Goal: Task Accomplishment & Management: Complete application form

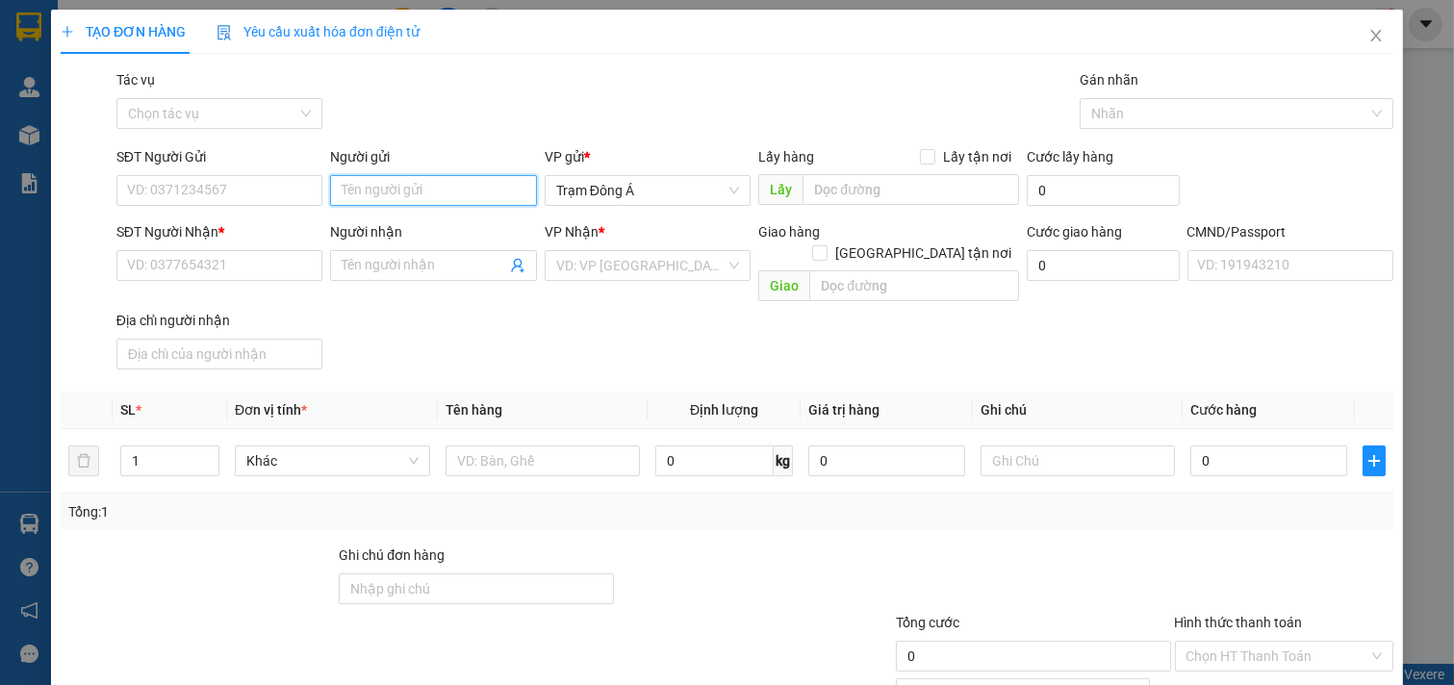
click at [404, 189] on input "Người gửi" at bounding box center [433, 190] width 207 height 31
type input "[PERSON_NAME]"
click at [435, 225] on div "[PERSON_NAME] - 0985299471" at bounding box center [434, 228] width 190 height 21
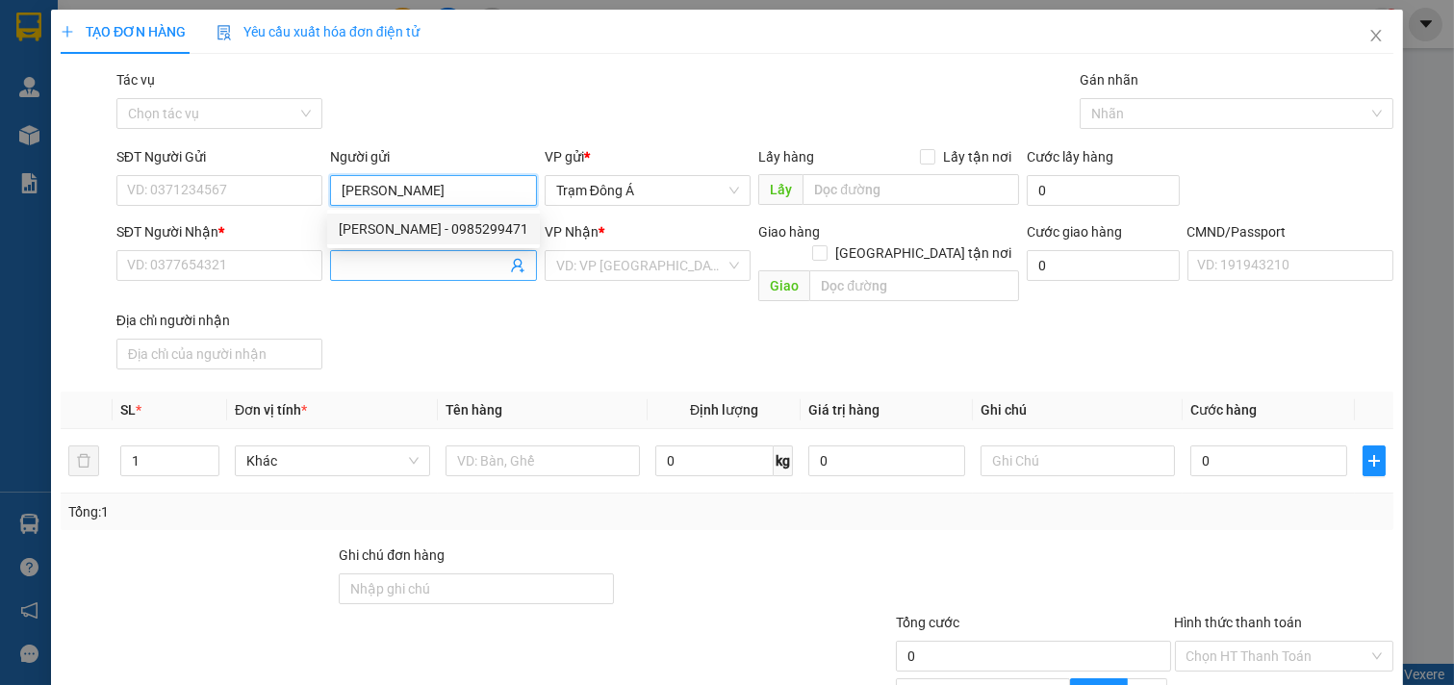
type input "0985299471"
type input "[PERSON_NAME]"
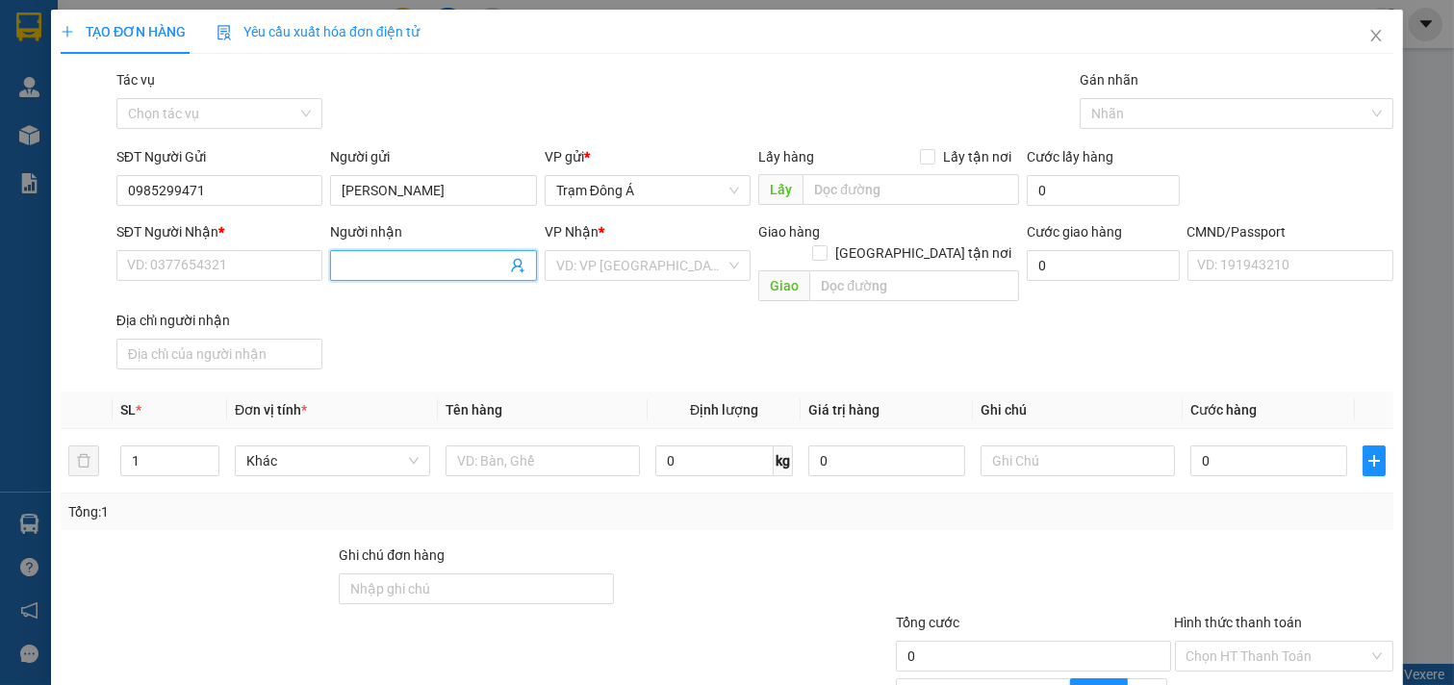
click at [510, 258] on icon "user-add" at bounding box center [517, 265] width 15 height 15
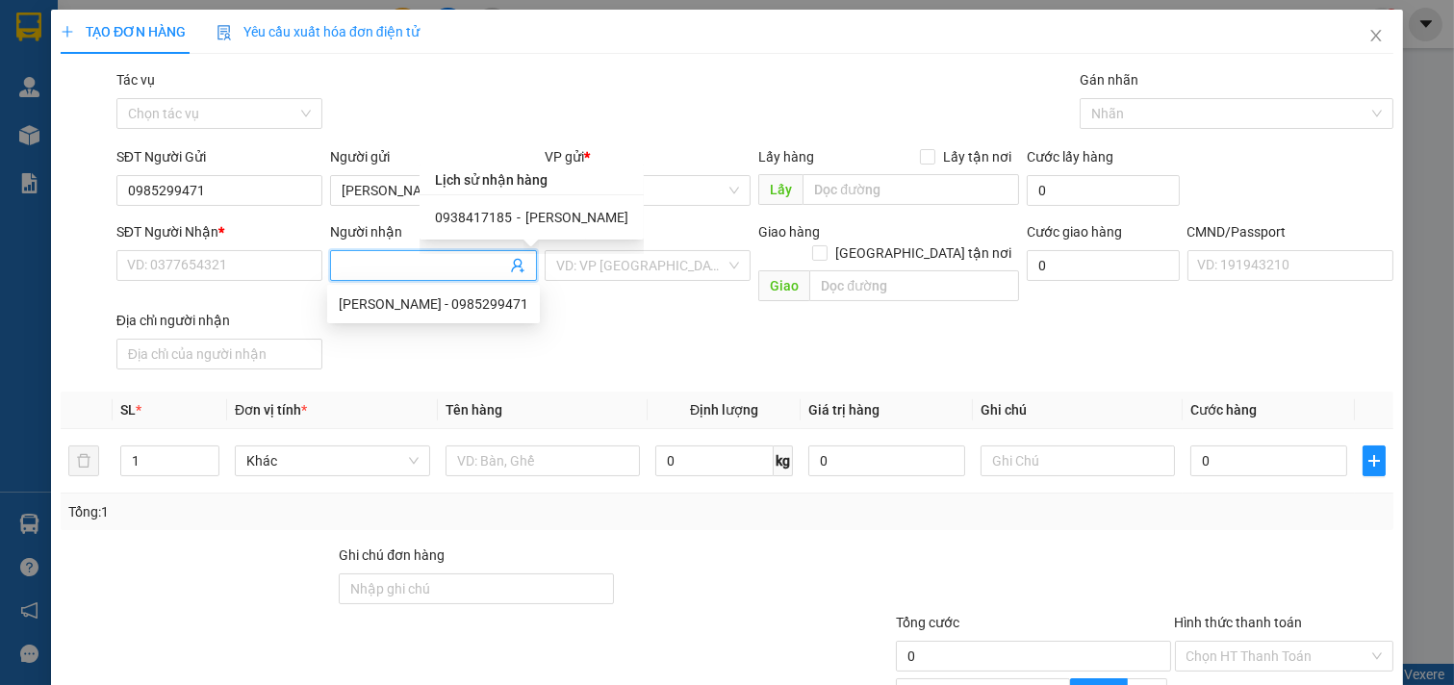
click at [465, 221] on span "0938417185" at bounding box center [473, 217] width 77 height 15
type input "0938417185"
type input "[PERSON_NAME]"
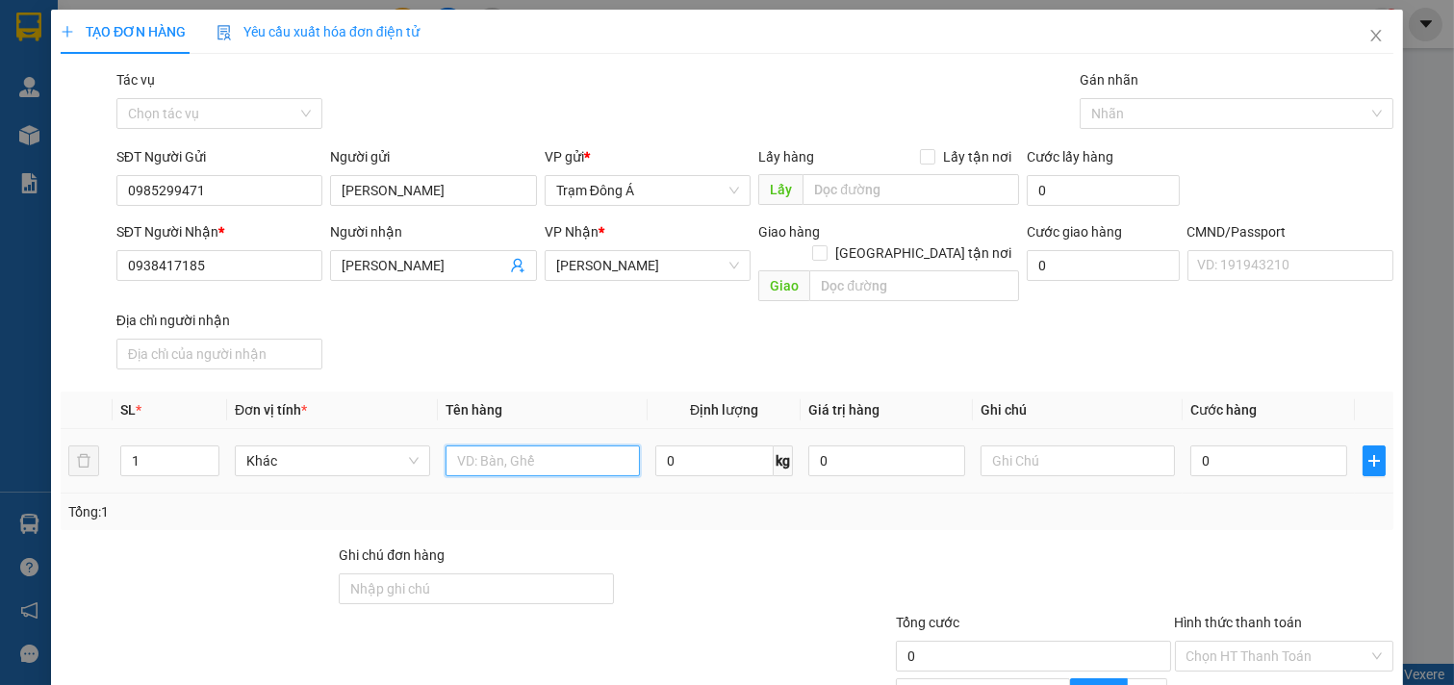
click at [541, 446] on input "text" at bounding box center [543, 461] width 195 height 31
type input "1BAO 35KG NP"
drag, startPoint x: 1061, startPoint y: 449, endPoint x: 1105, endPoint y: 418, distance: 53.9
click at [1082, 446] on input "text" at bounding box center [1078, 461] width 195 height 31
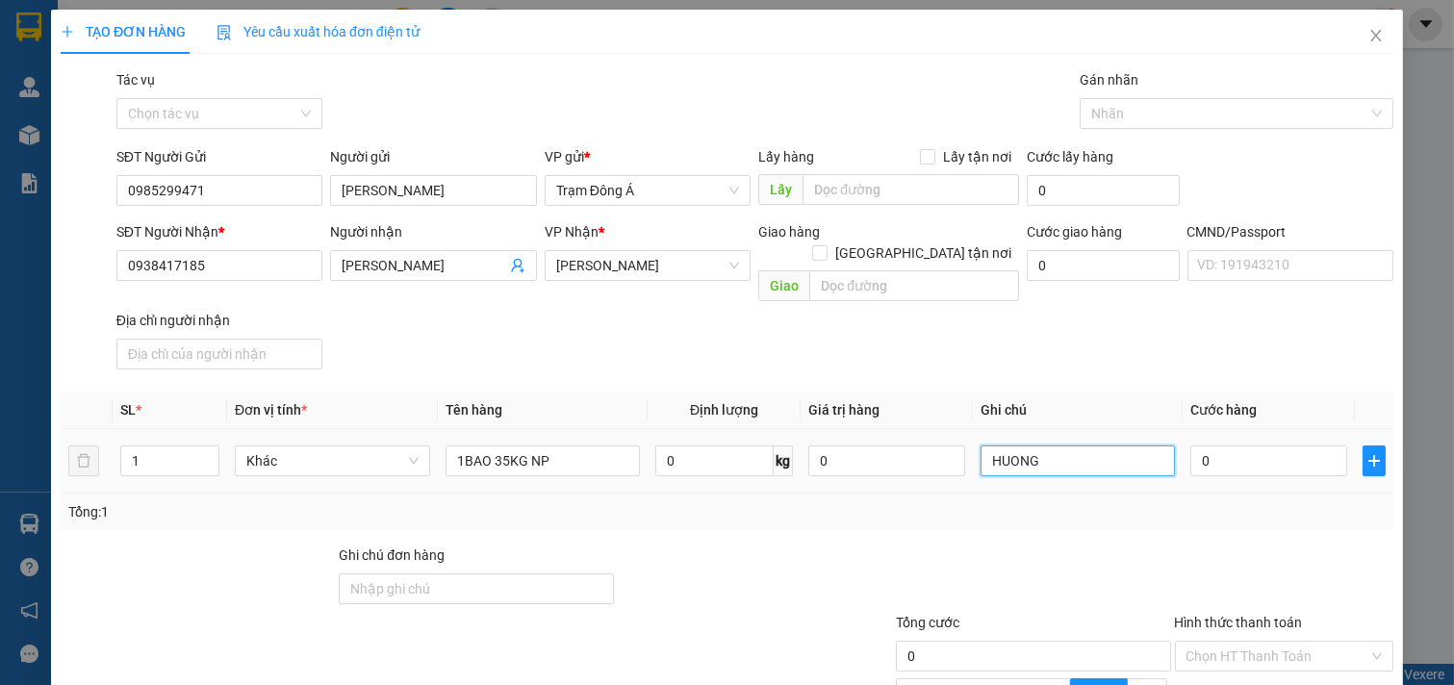
type input "HUONG"
type input "5"
type input "50"
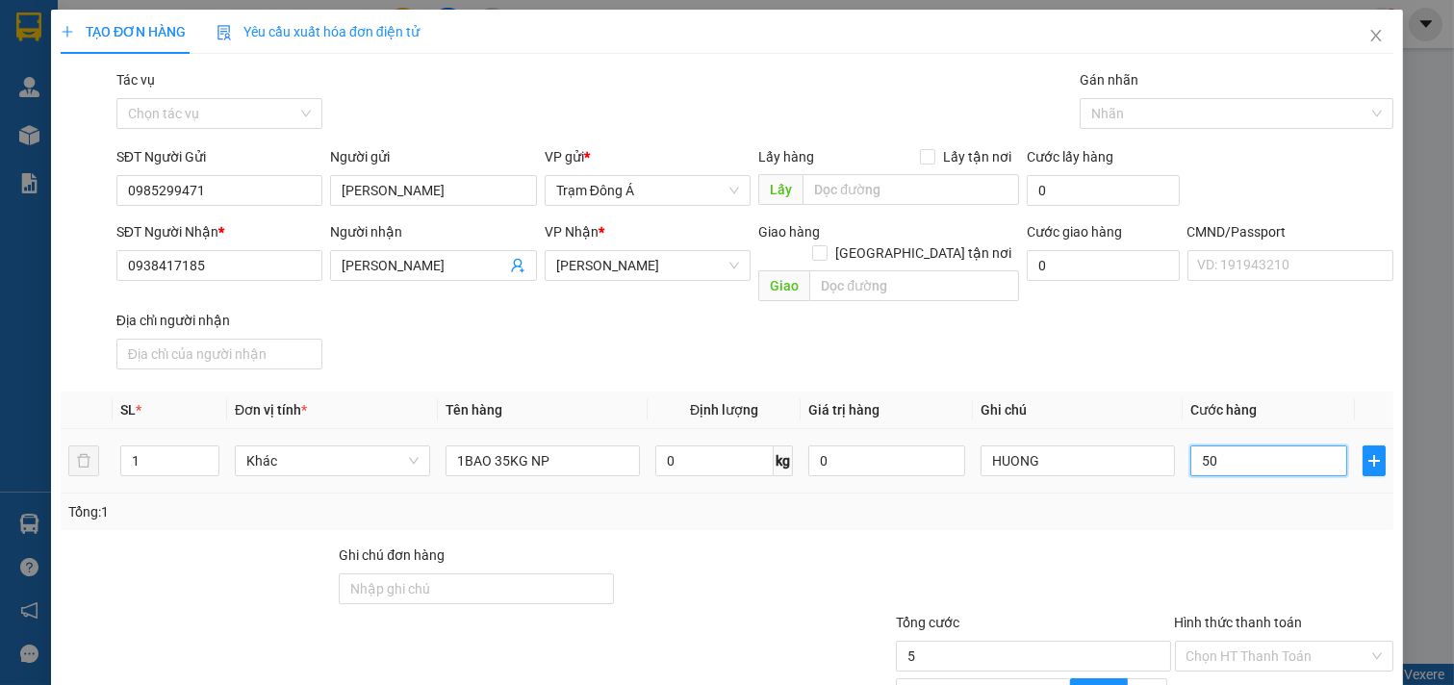
type input "50"
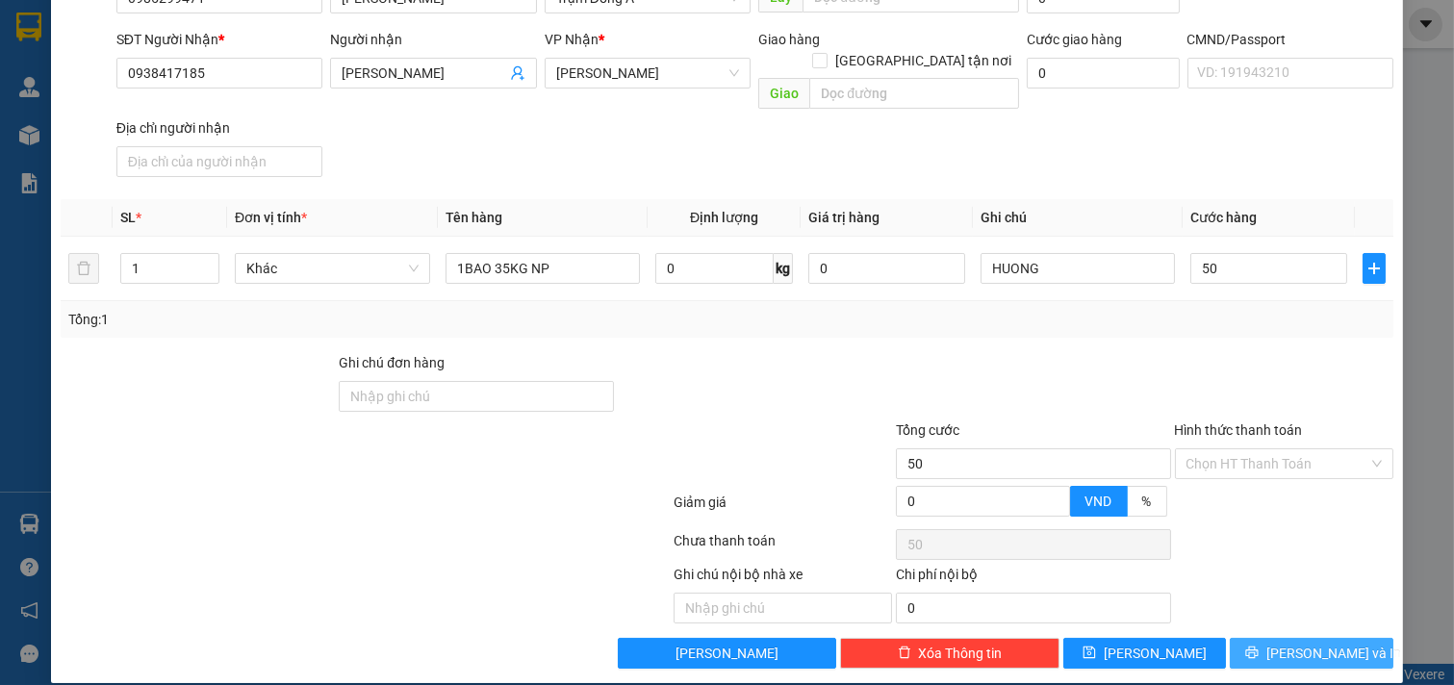
type input "50.000"
click at [1276, 638] on button "[PERSON_NAME] và In" at bounding box center [1312, 653] width 164 height 31
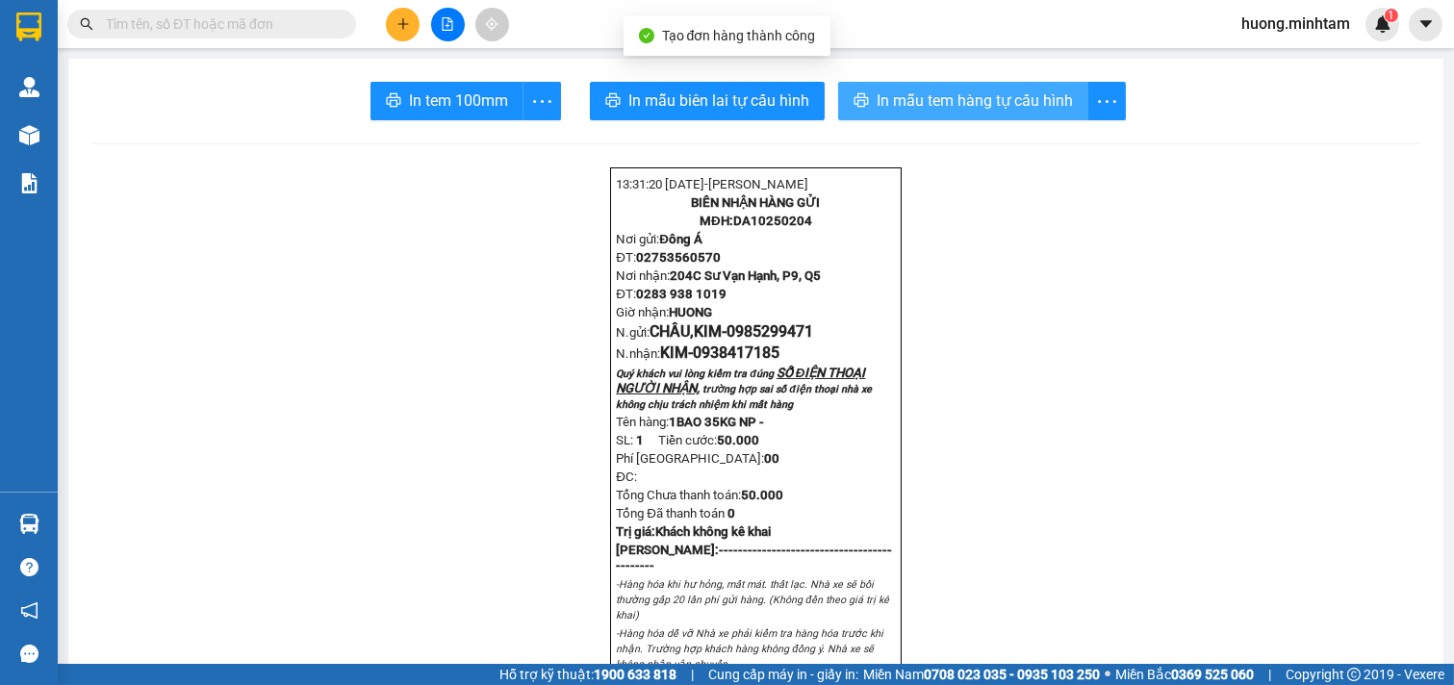
click at [969, 114] on button "In mẫu tem hàng tự cấu hình" at bounding box center [963, 101] width 250 height 38
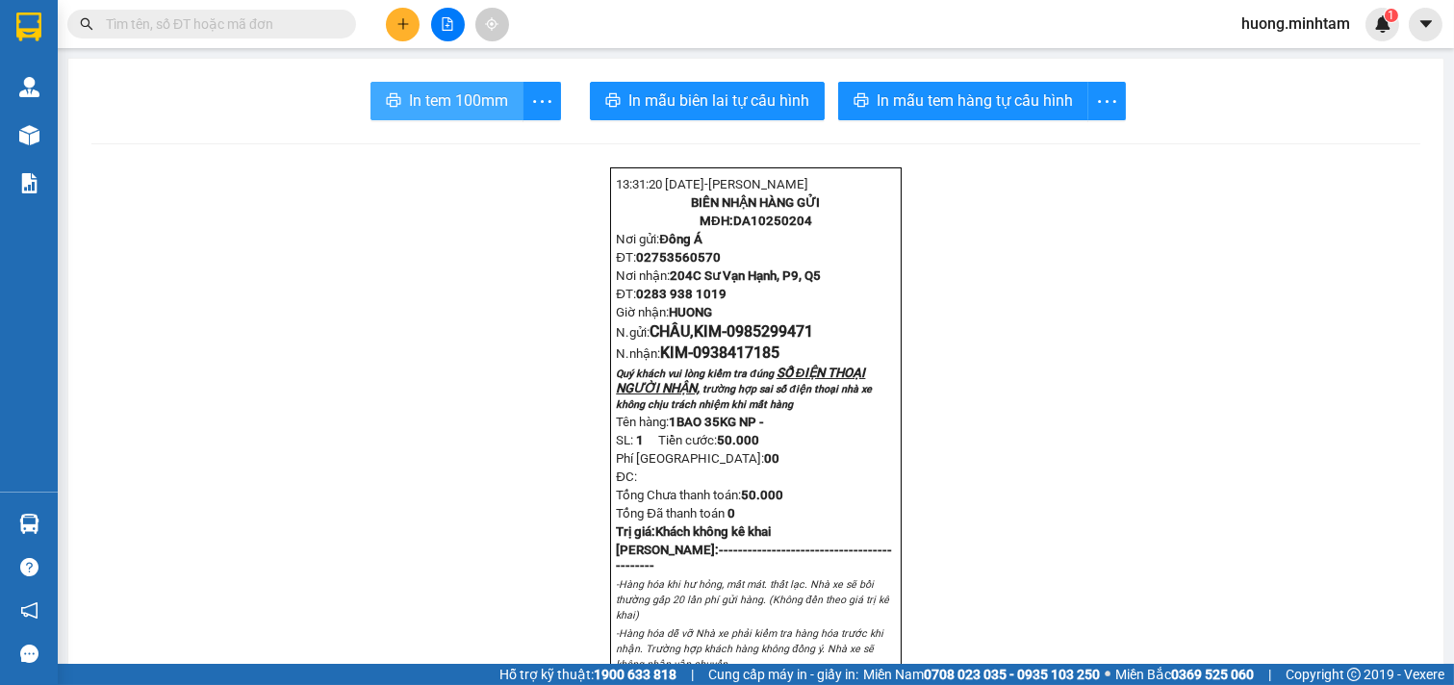
click at [436, 104] on span "In tem 100mm" at bounding box center [458, 101] width 99 height 24
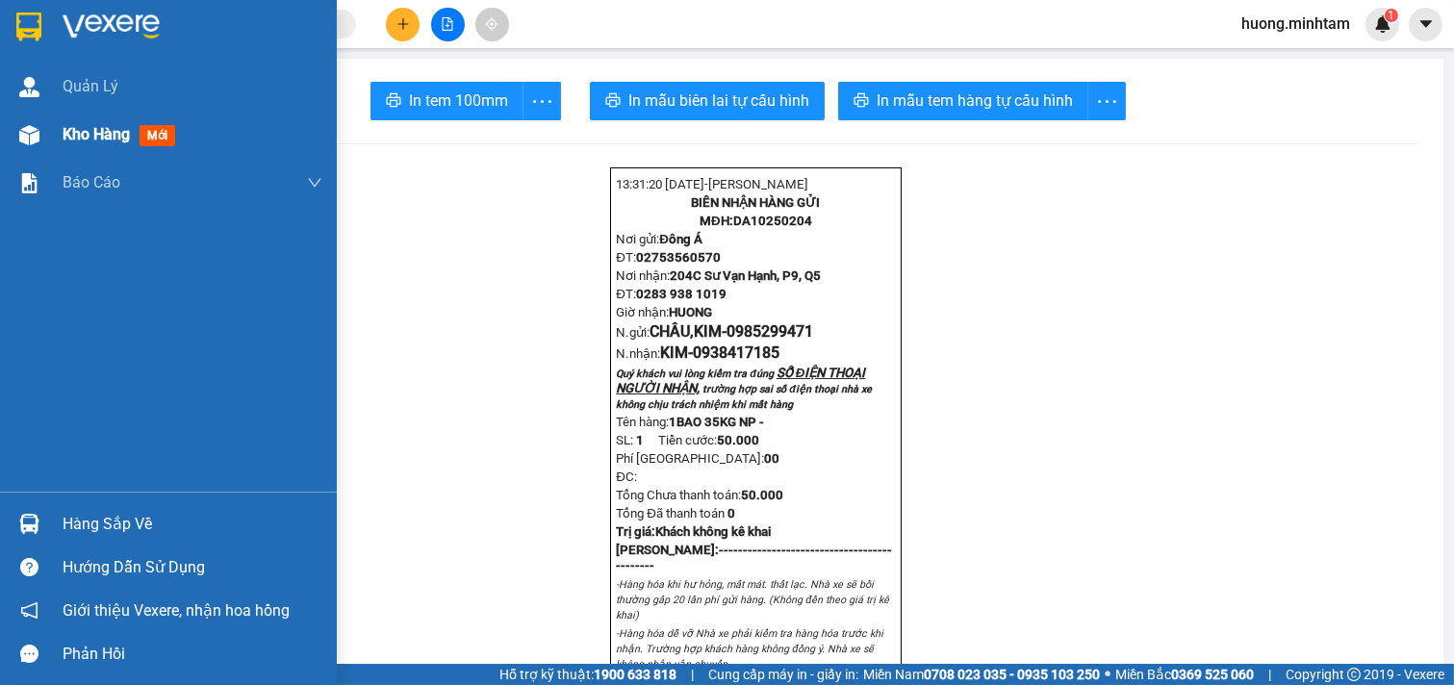
click at [93, 141] on span "Kho hàng" at bounding box center [96, 134] width 67 height 18
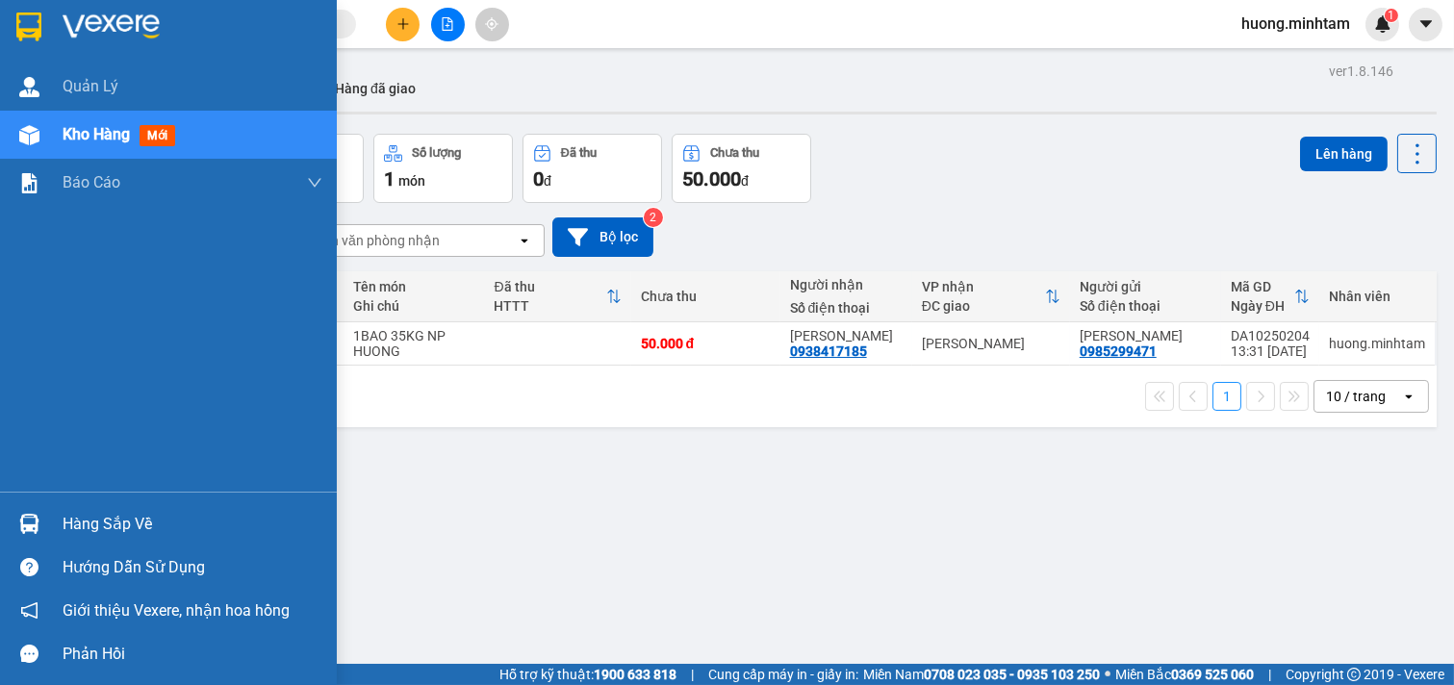
click at [122, 521] on div "Hàng sắp về" at bounding box center [193, 524] width 260 height 29
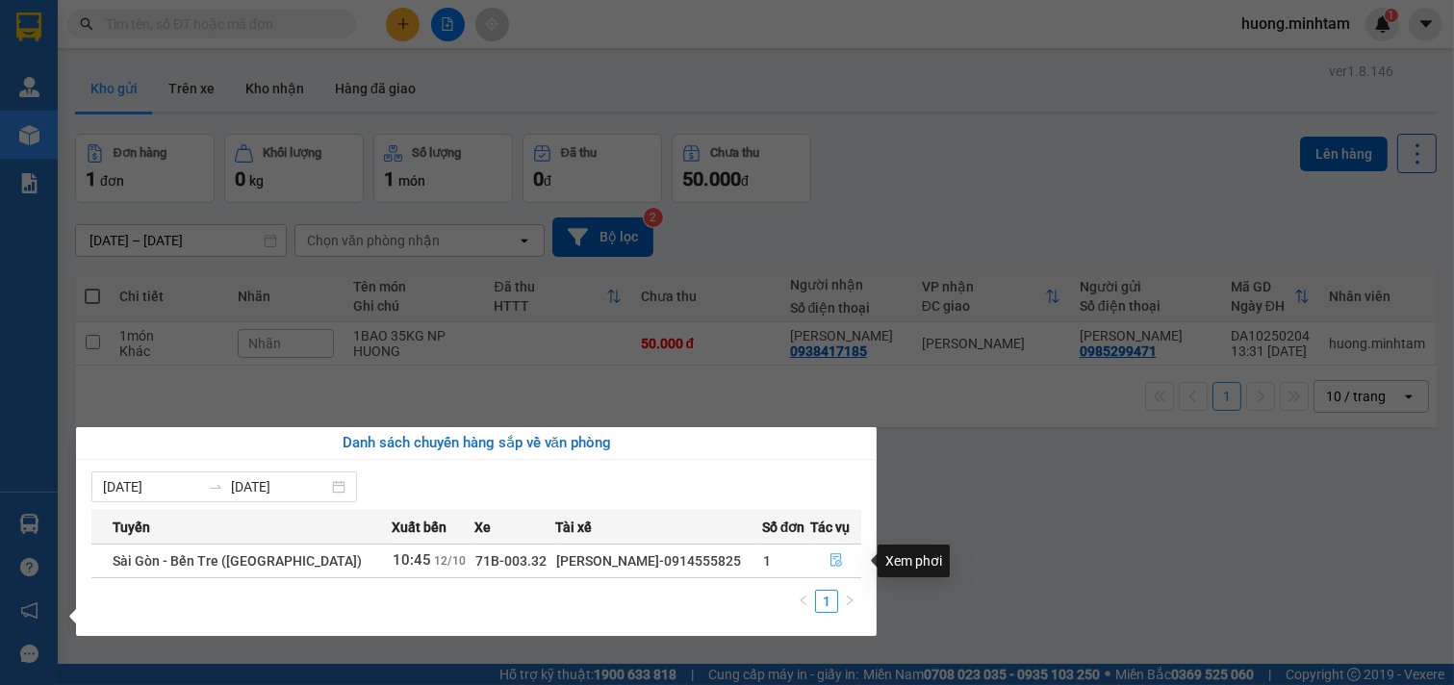
click at [830, 560] on icon "file-done" at bounding box center [836, 559] width 13 height 13
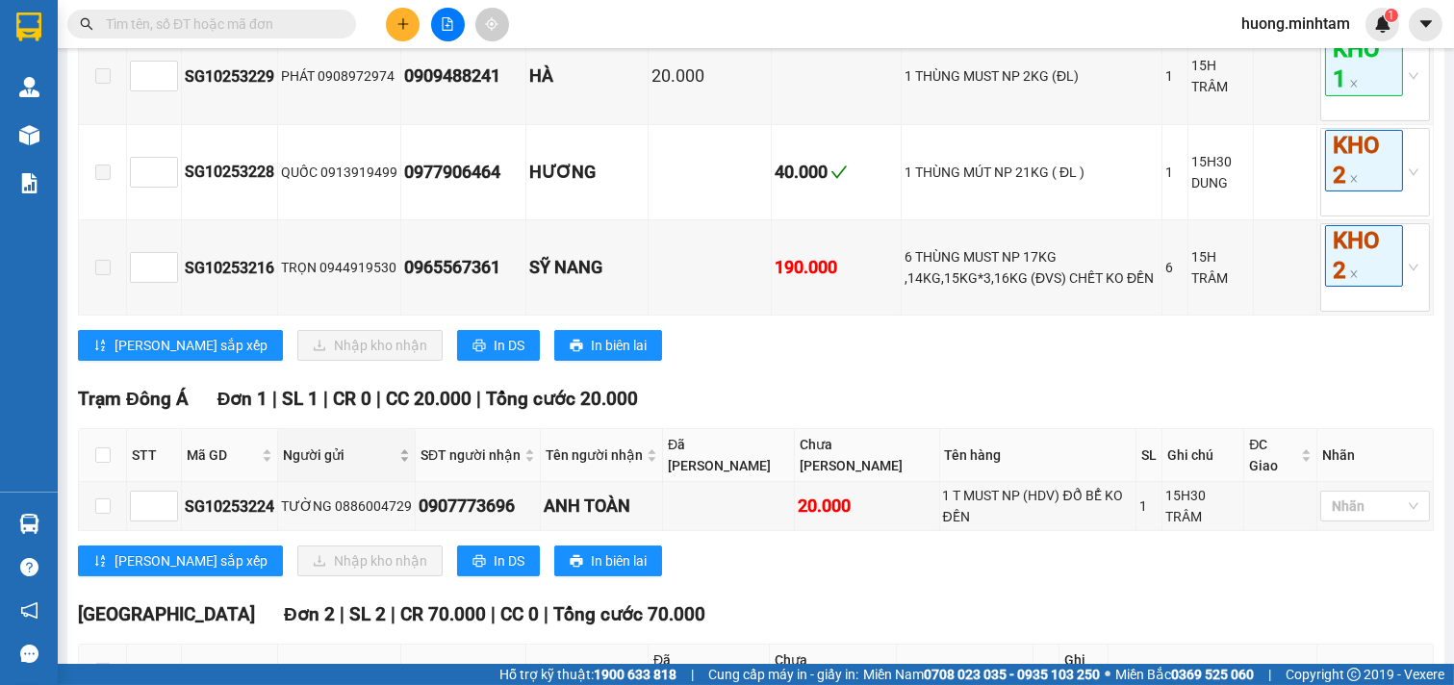
scroll to position [534, 0]
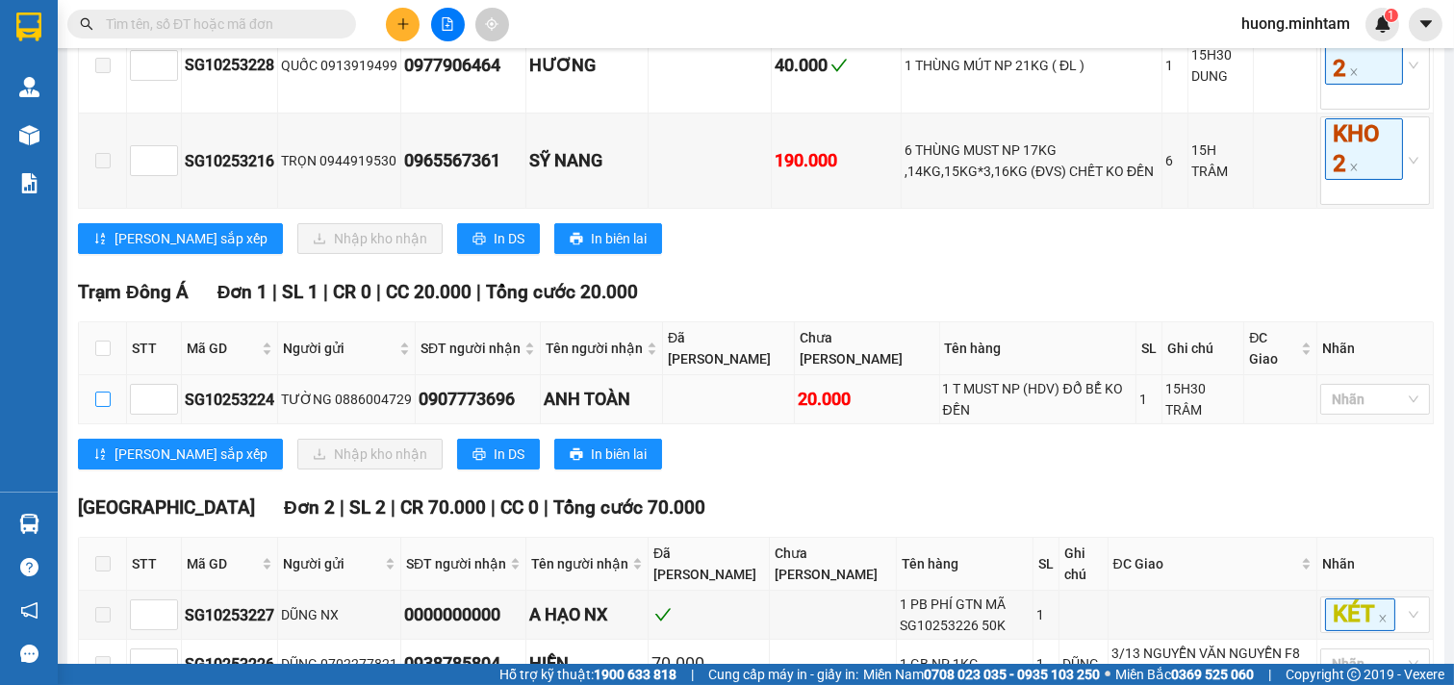
click at [101, 407] on input "checkbox" at bounding box center [102, 399] width 15 height 15
checkbox input "true"
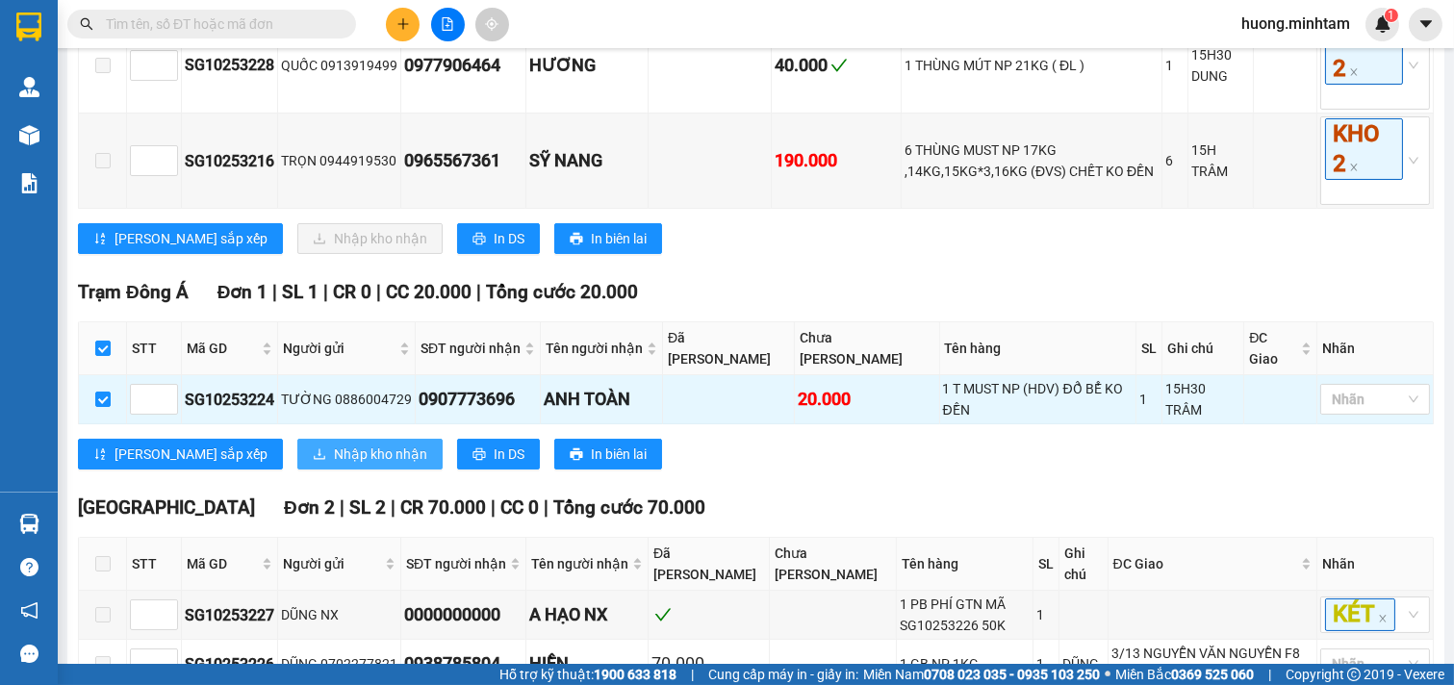
click at [334, 465] on span "Nhập kho nhận" at bounding box center [380, 454] width 93 height 21
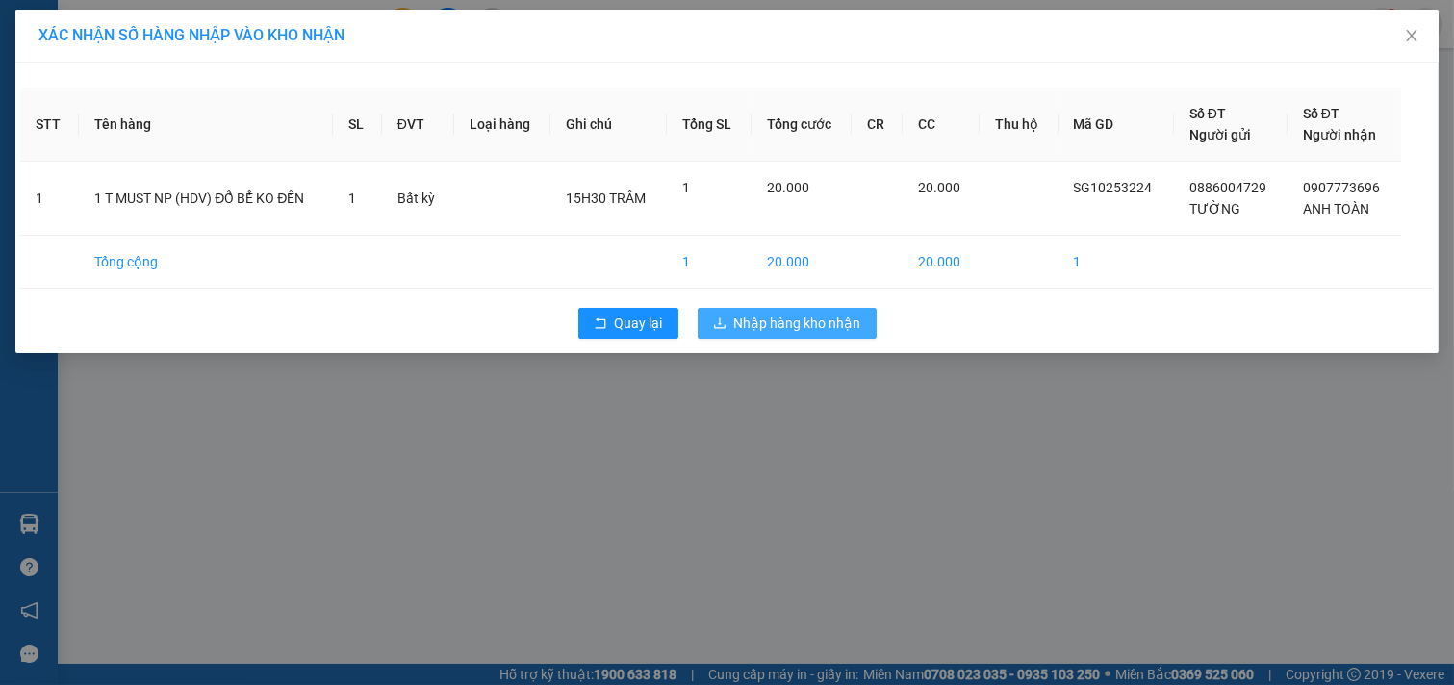
click at [814, 313] on span "Nhập hàng kho nhận" at bounding box center [797, 323] width 127 height 21
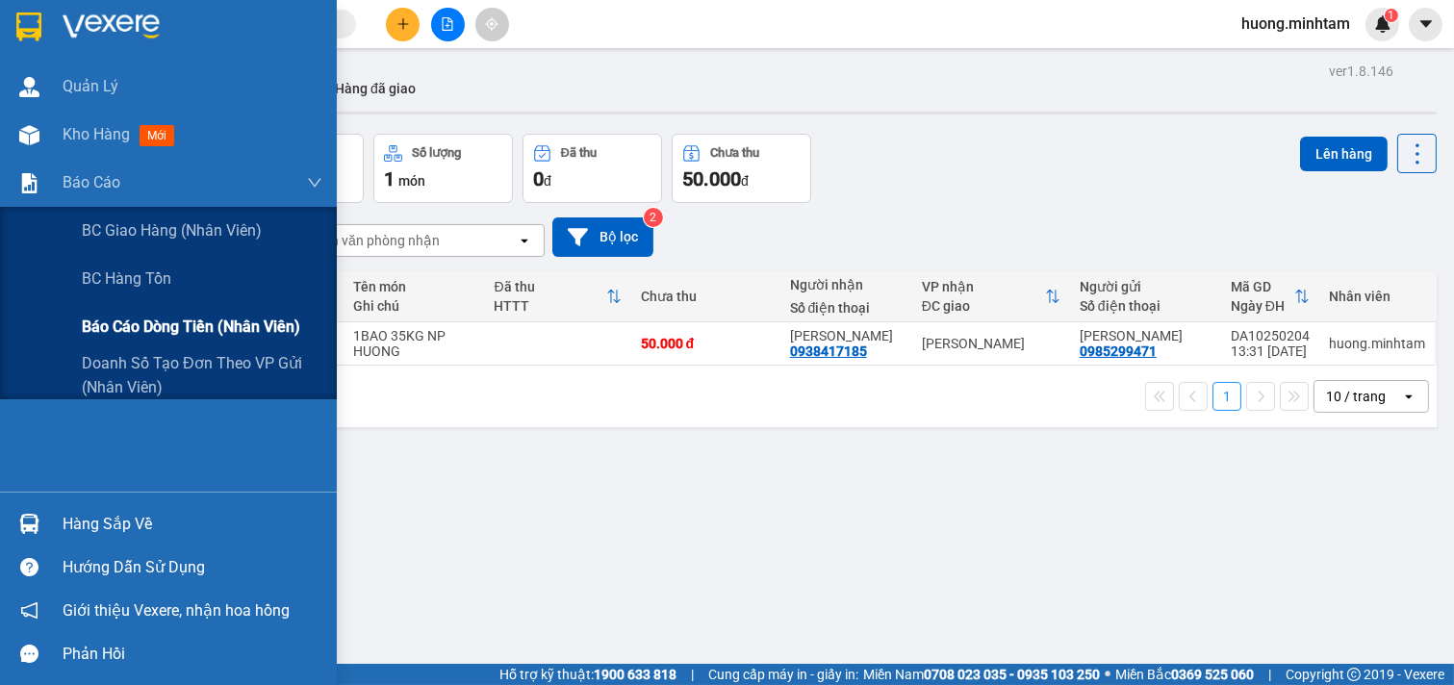
click at [217, 324] on span "Báo cáo dòng tiền (nhân viên)" at bounding box center [191, 327] width 218 height 24
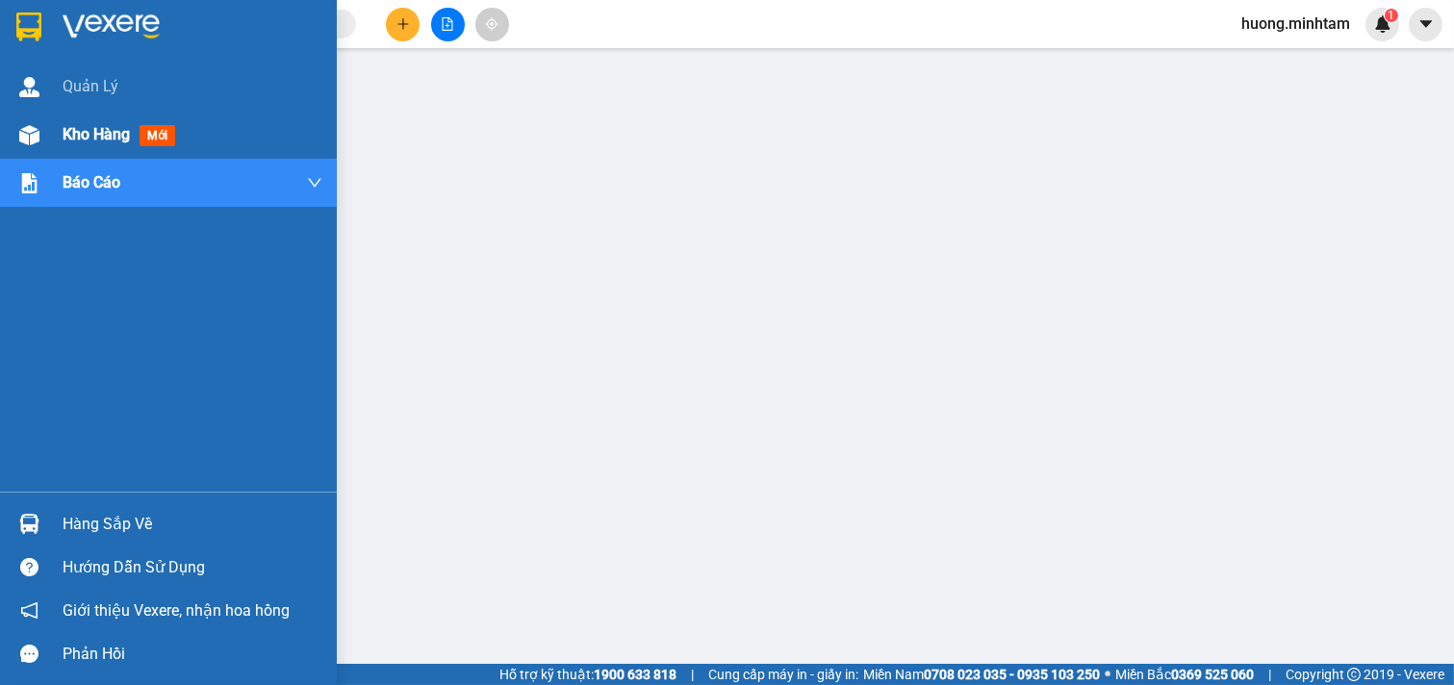
click at [98, 136] on span "Kho hàng" at bounding box center [96, 134] width 67 height 18
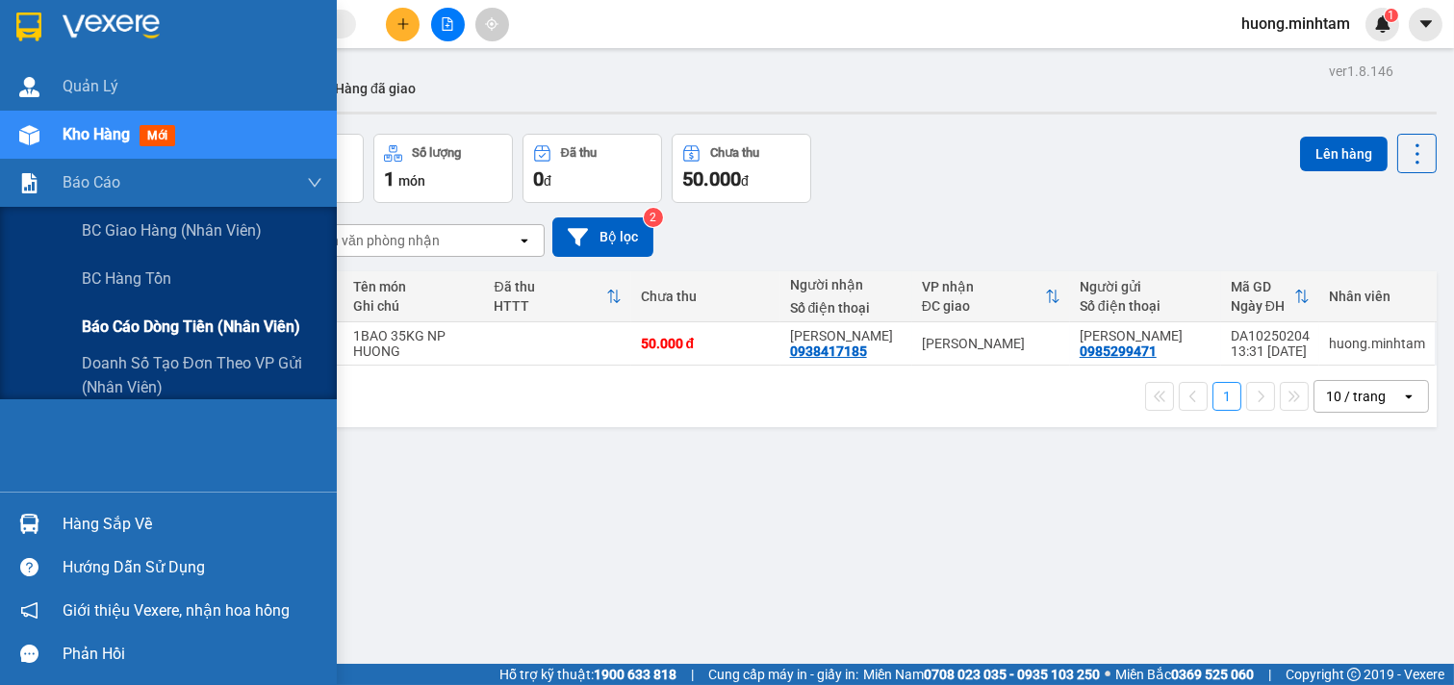
click at [104, 322] on span "Báo cáo dòng tiền (nhân viên)" at bounding box center [191, 327] width 218 height 24
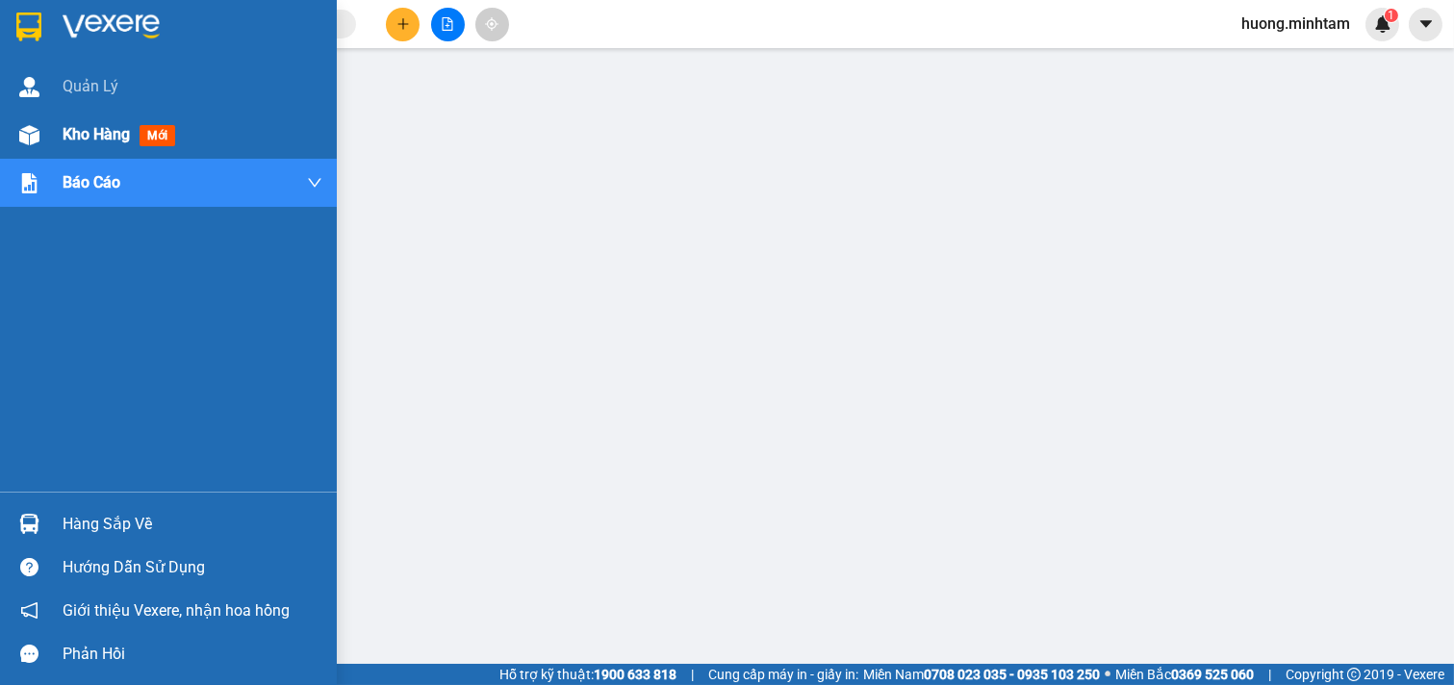
click at [104, 131] on span "Kho hàng" at bounding box center [96, 134] width 67 height 18
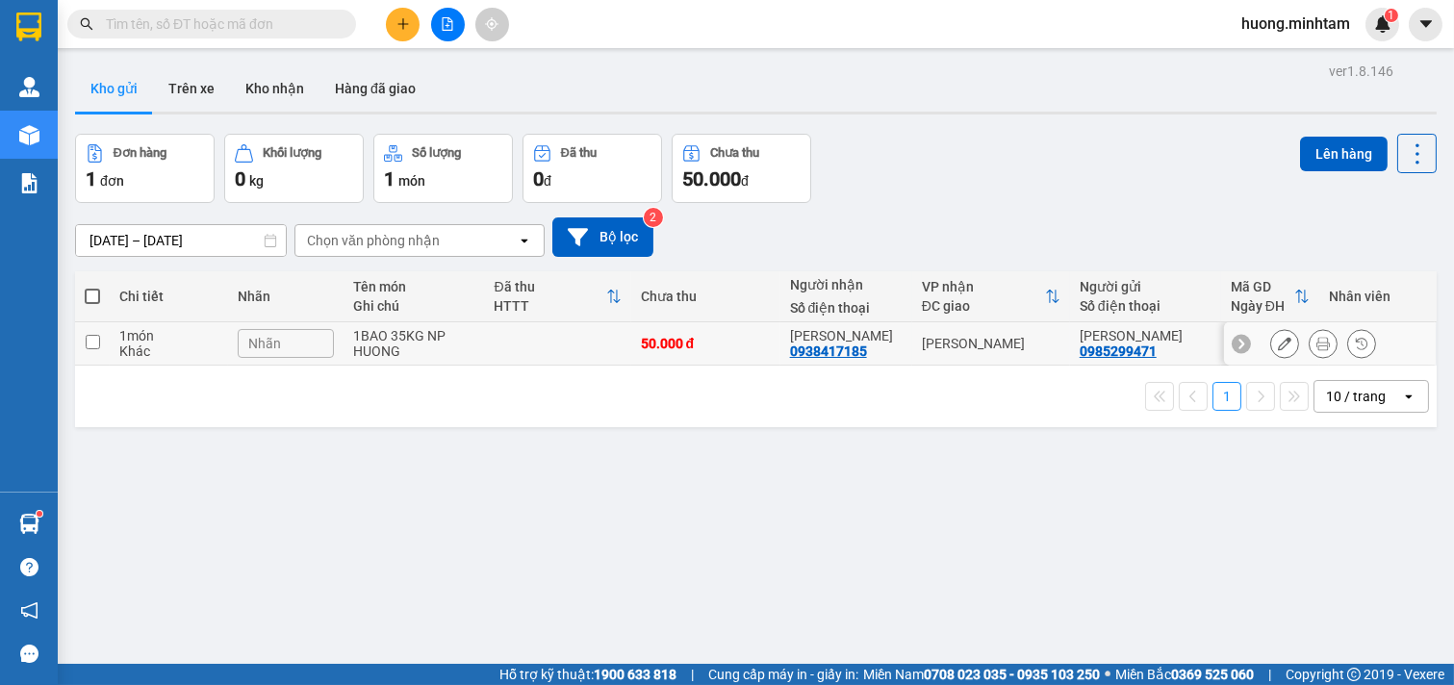
click at [93, 342] on input "checkbox" at bounding box center [93, 342] width 14 height 14
checkbox input "true"
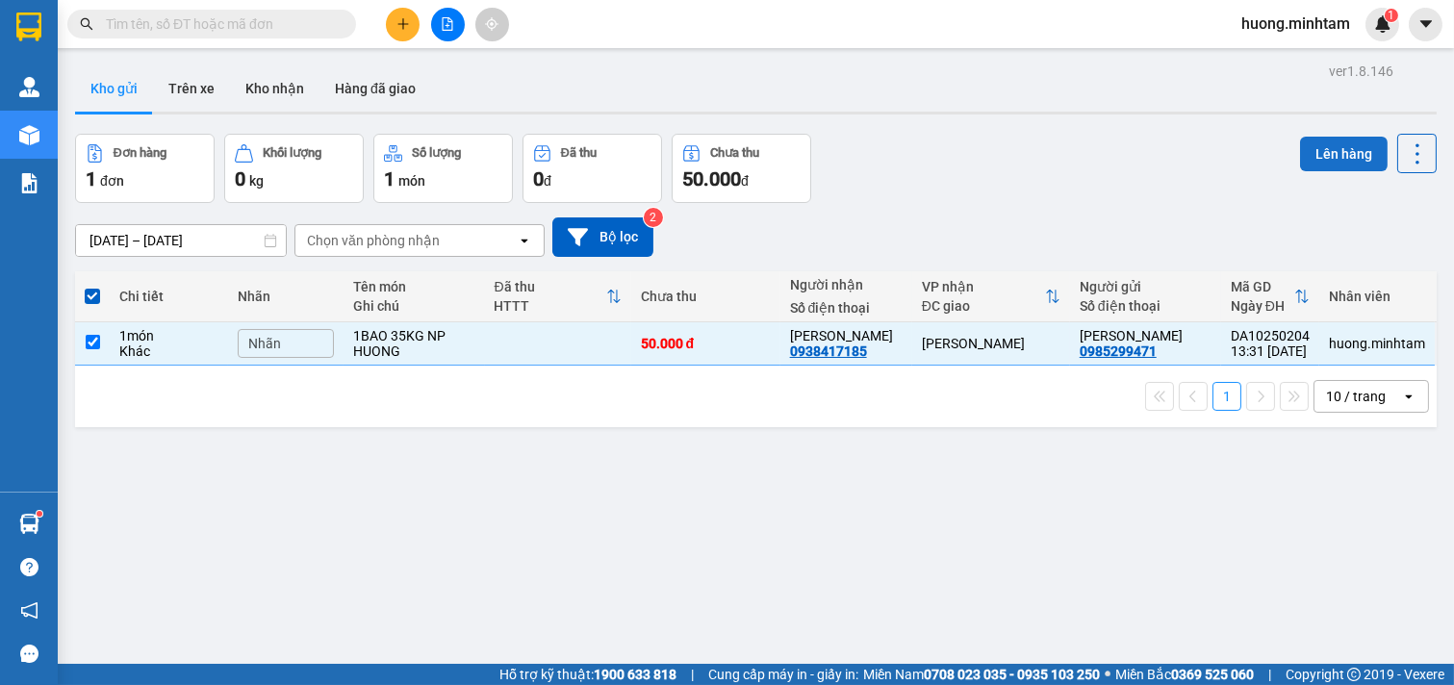
click at [1325, 151] on button "Lên hàng" at bounding box center [1344, 154] width 88 height 35
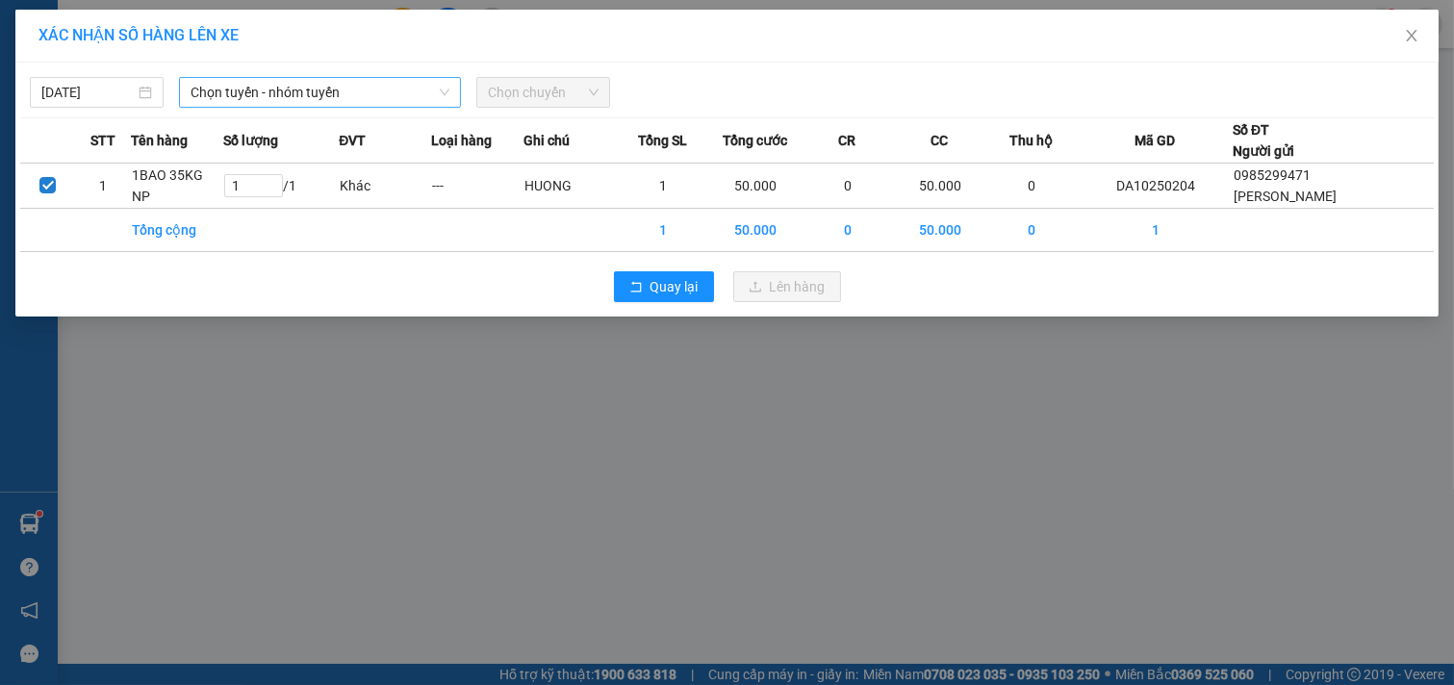
click at [418, 97] on span "Chọn tuyến - nhóm tuyến" at bounding box center [320, 92] width 259 height 29
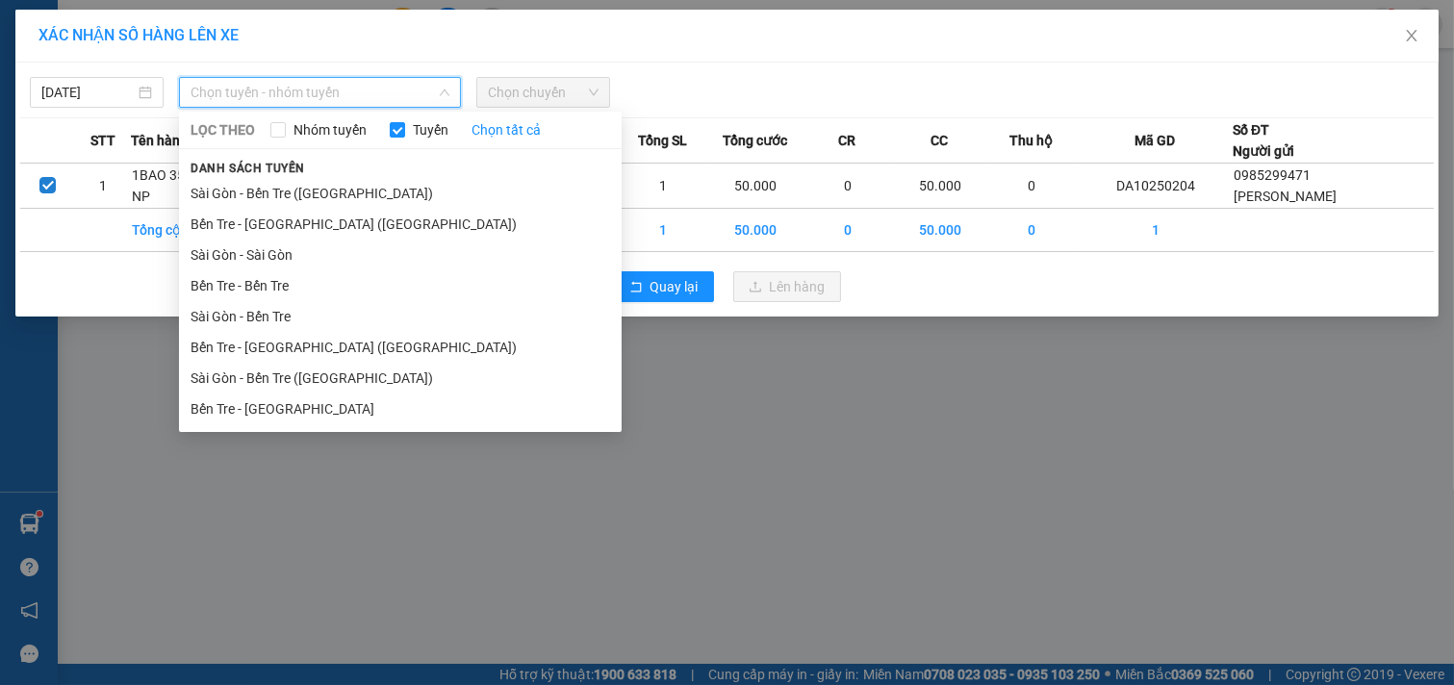
drag, startPoint x: 289, startPoint y: 407, endPoint x: 302, endPoint y: 388, distance: 23.5
click at [289, 408] on li "Bến Tre - [GEOGRAPHIC_DATA]" at bounding box center [400, 409] width 443 height 31
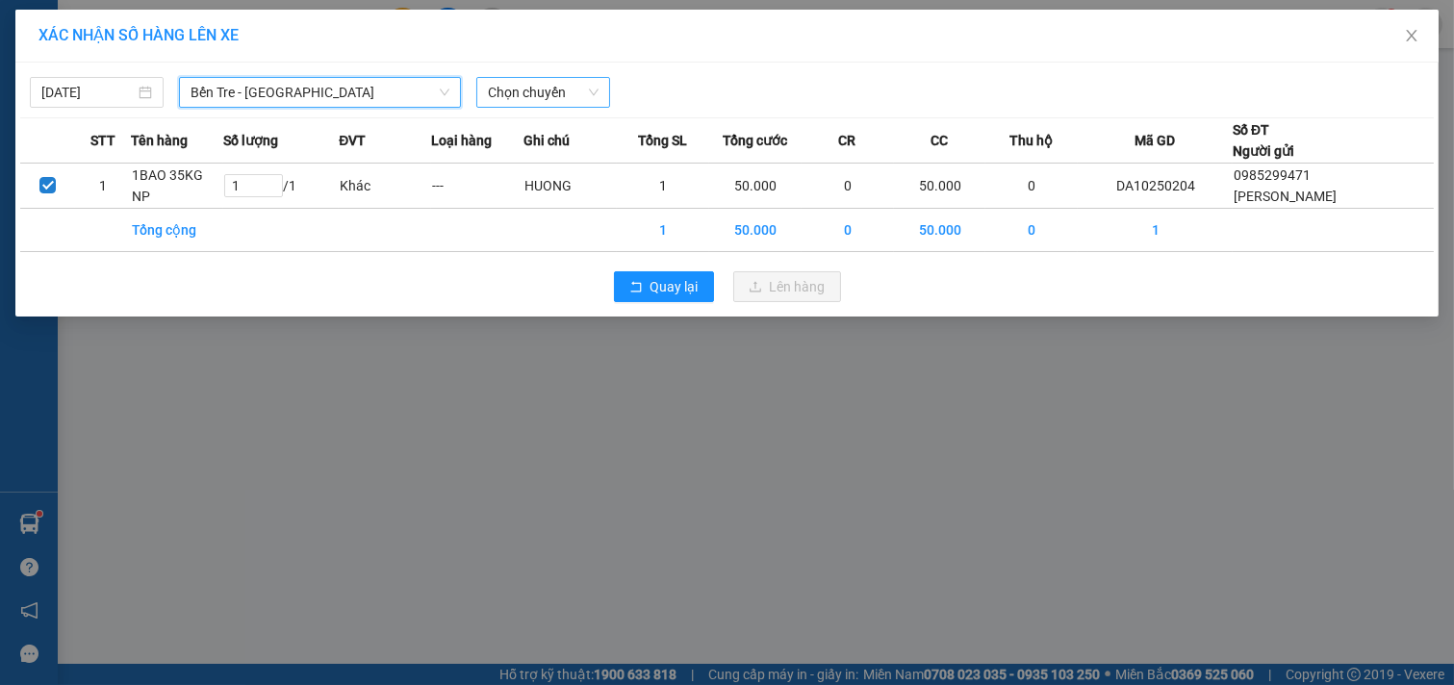
click at [593, 93] on span "Chọn chuyến" at bounding box center [543, 92] width 111 height 29
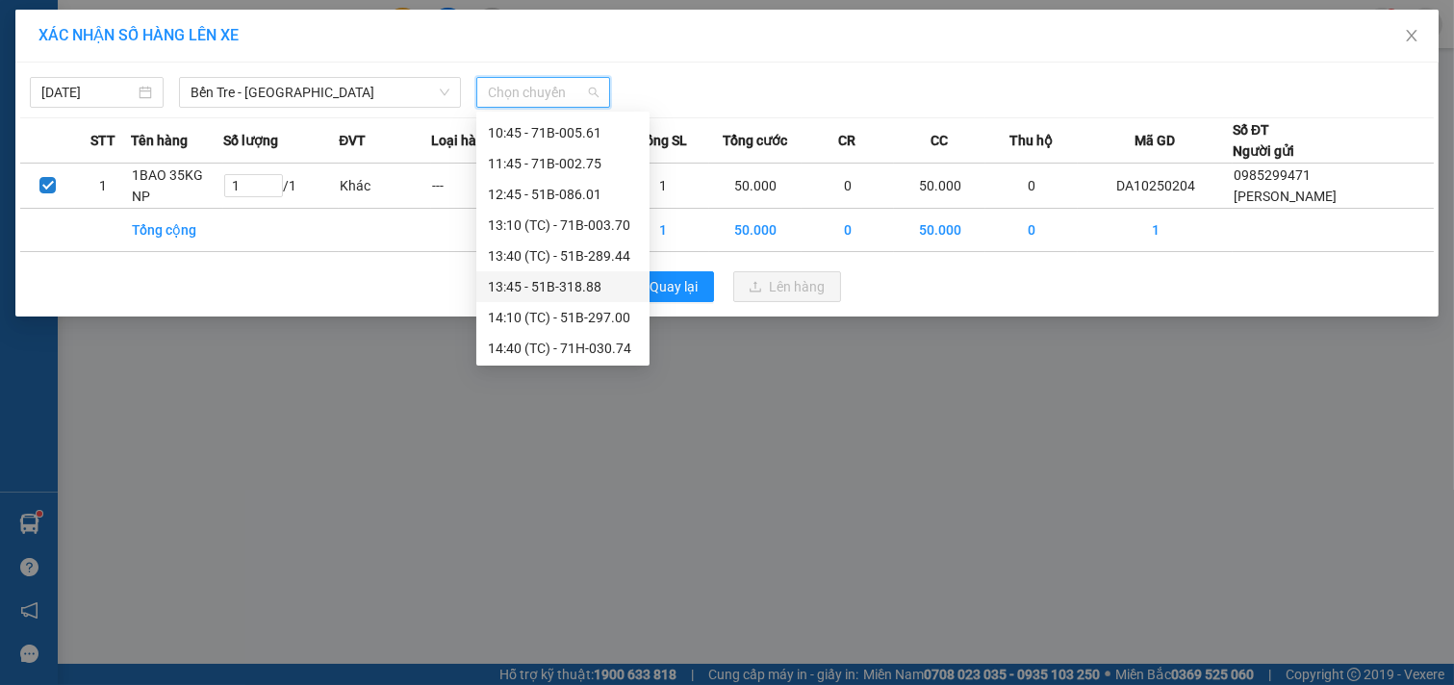
scroll to position [320, 0]
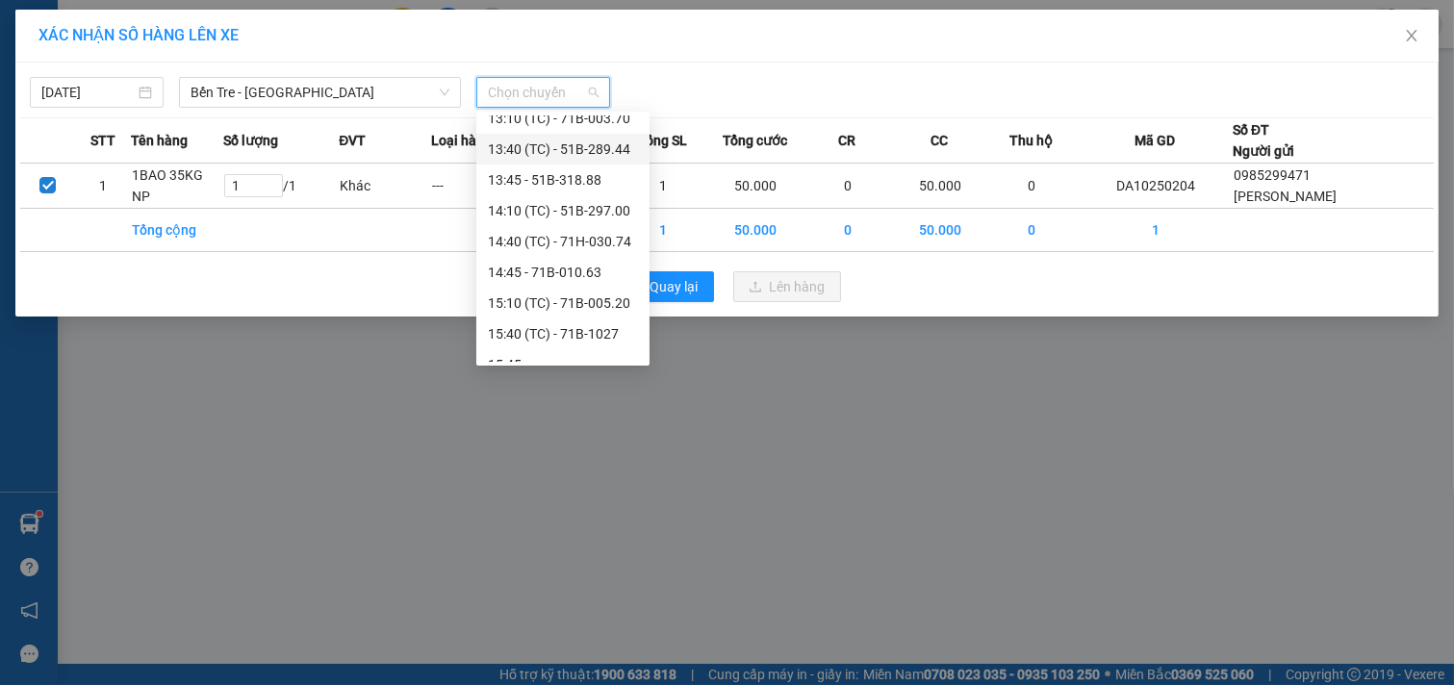
click at [592, 145] on div "13:40 (TC) - 51B-289.44" at bounding box center [563, 149] width 150 height 21
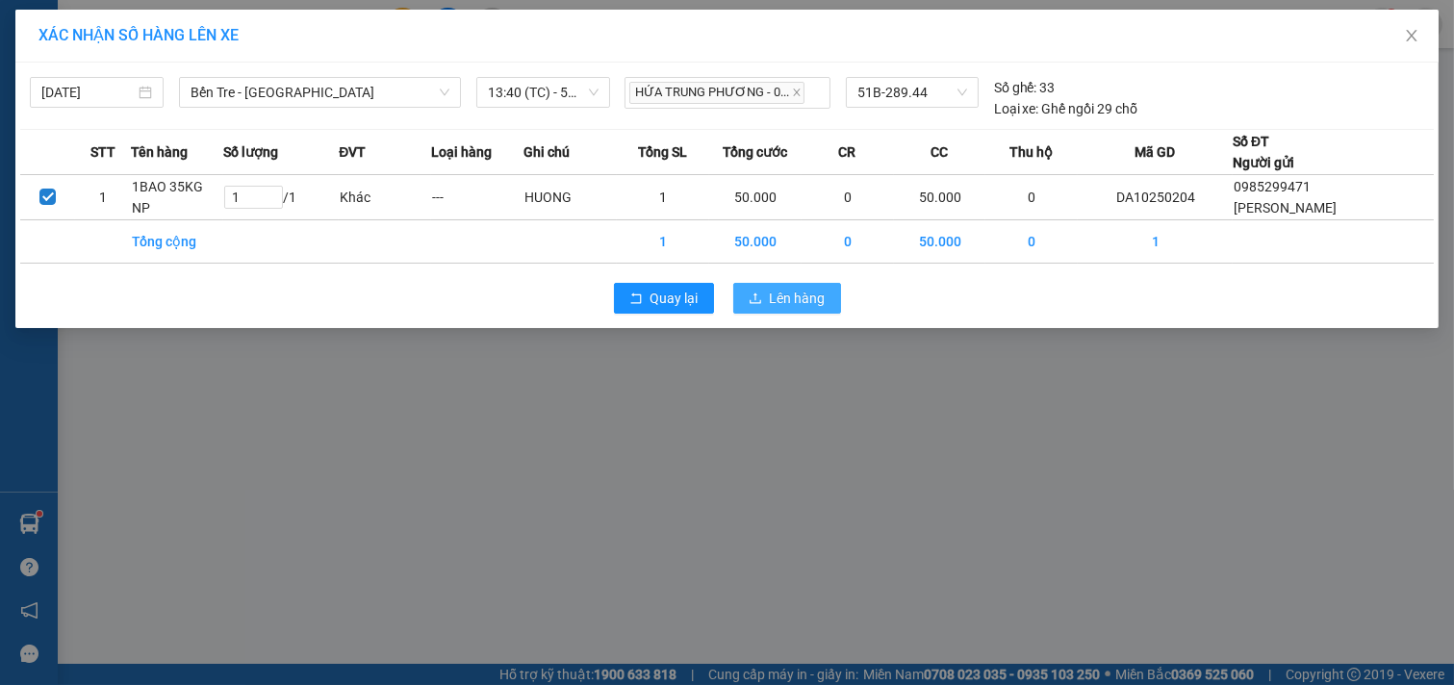
click at [810, 294] on span "Lên hàng" at bounding box center [798, 298] width 56 height 21
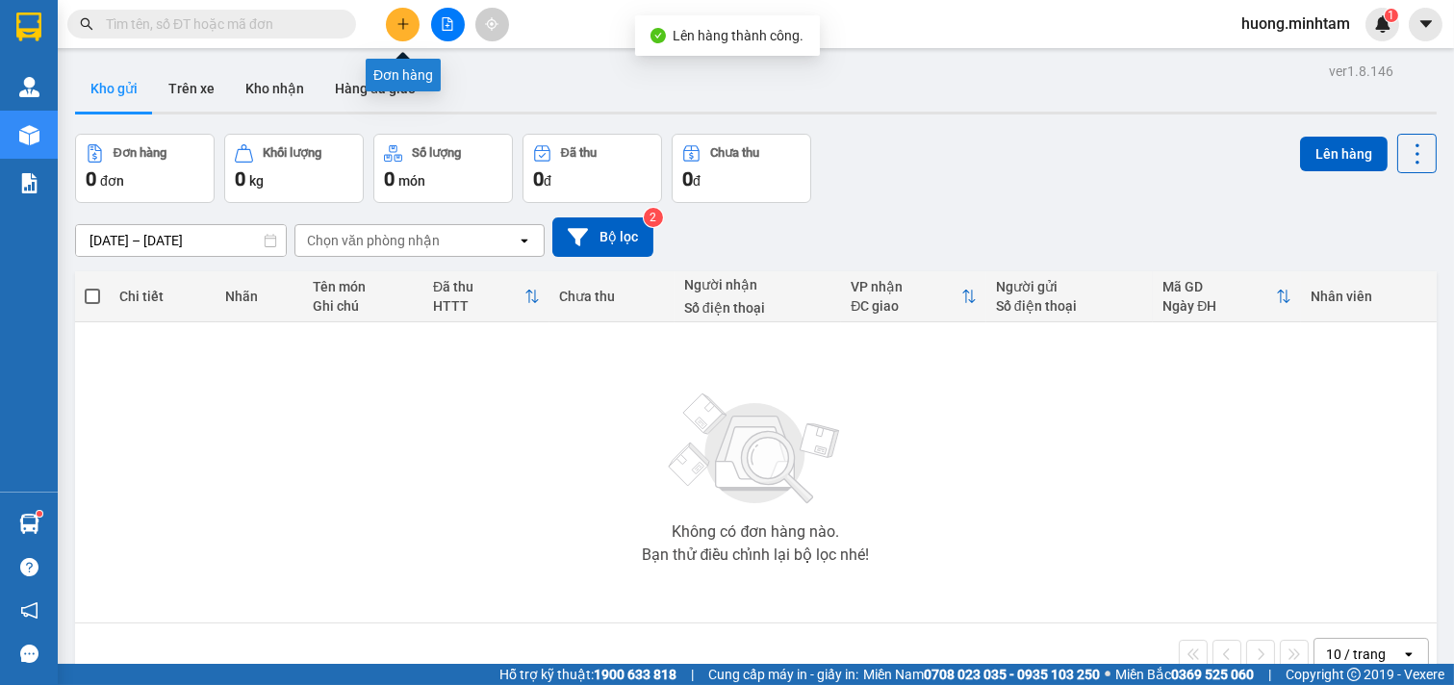
click at [405, 27] on icon "plus" at bounding box center [403, 23] width 13 height 13
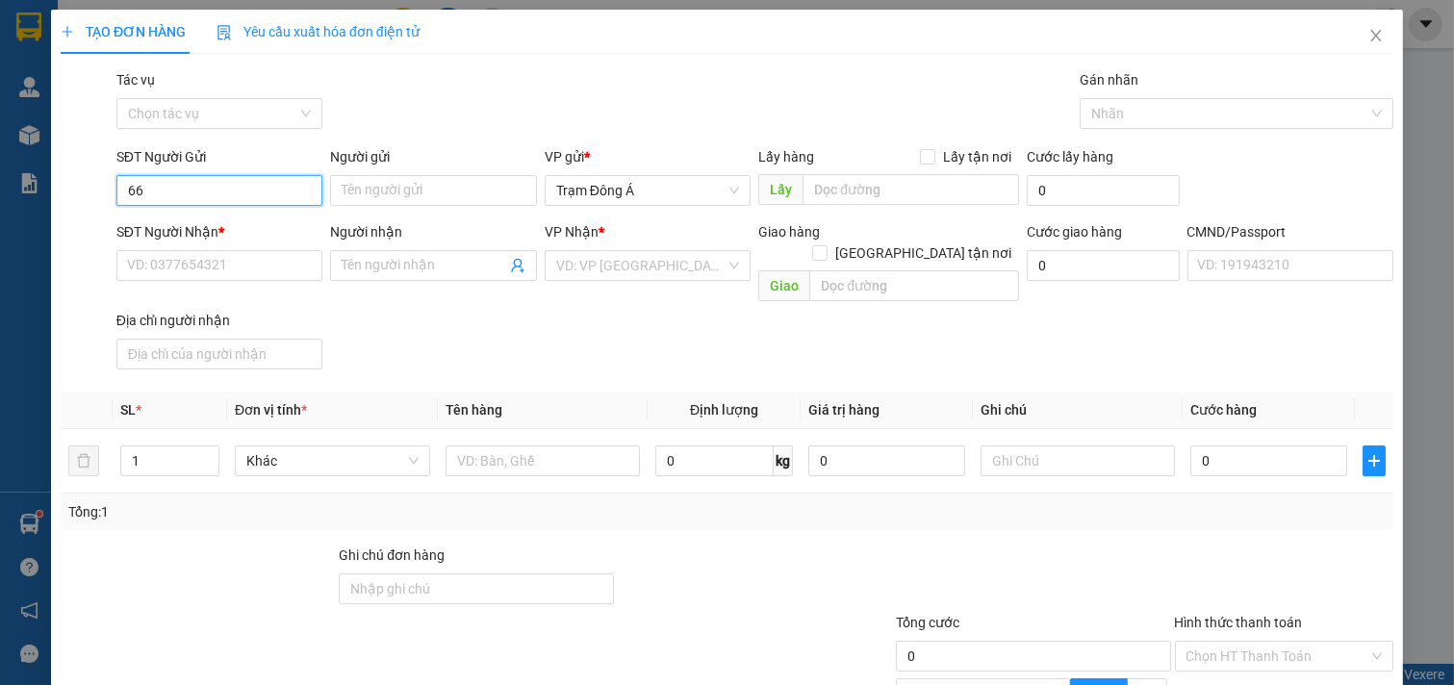
drag, startPoint x: 227, startPoint y: 195, endPoint x: 0, endPoint y: 183, distance: 227.5
click at [0, 183] on div "TẠO ĐƠN HÀNG Yêu cầu xuất hóa đơn điện tử Transit Pickup Surcharge Ids Transit …" at bounding box center [727, 342] width 1454 height 685
click at [159, 227] on div "0917152366 - [PERSON_NAME]" at bounding box center [222, 228] width 190 height 21
type input "0917152366"
type input "[PERSON_NAME]"
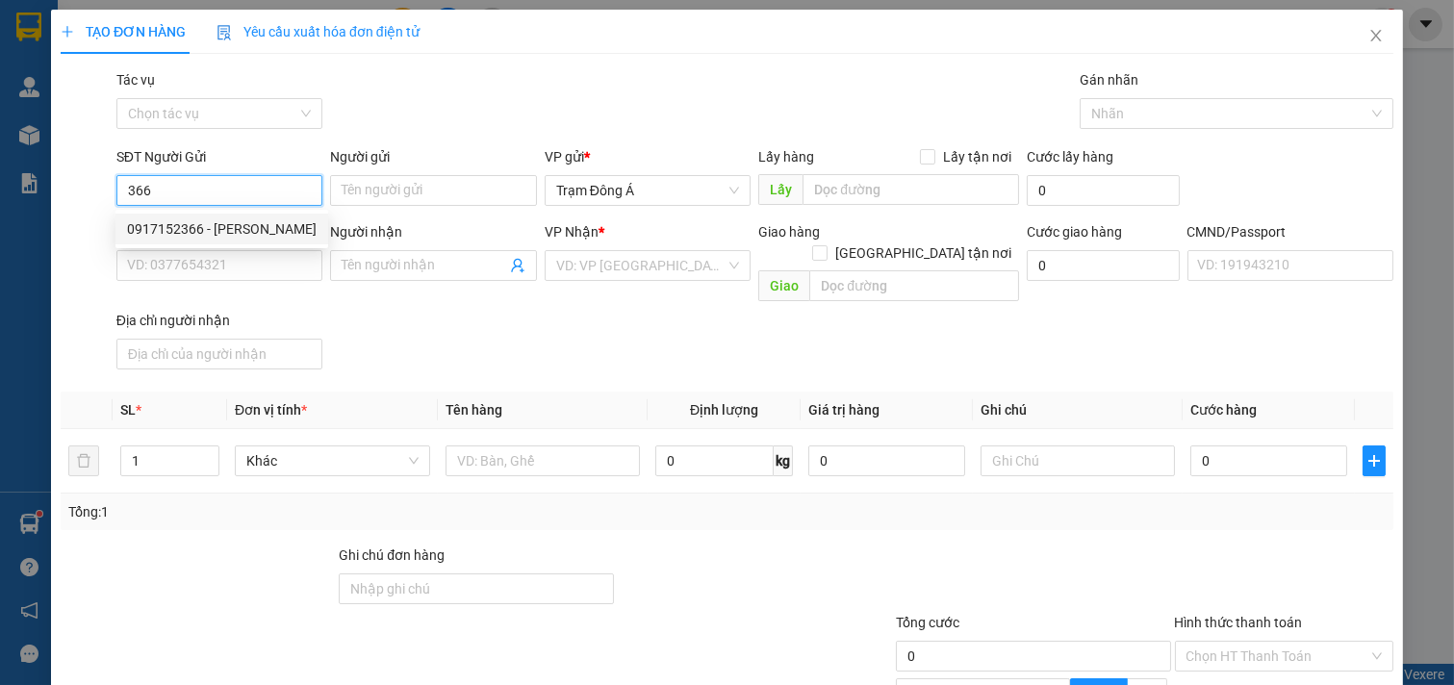
type input "0988339161"
type input "BI STUDIO"
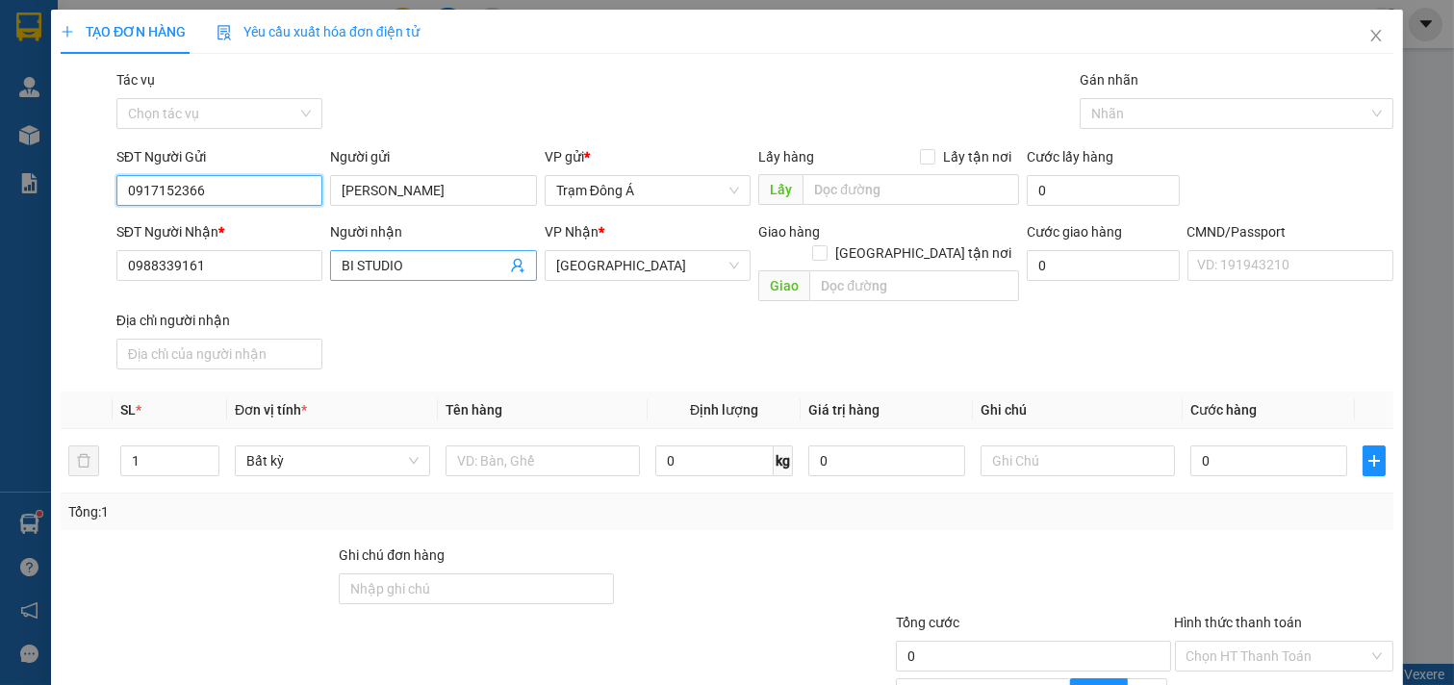
type input "0917152366"
click at [513, 264] on icon "user-add" at bounding box center [517, 265] width 15 height 15
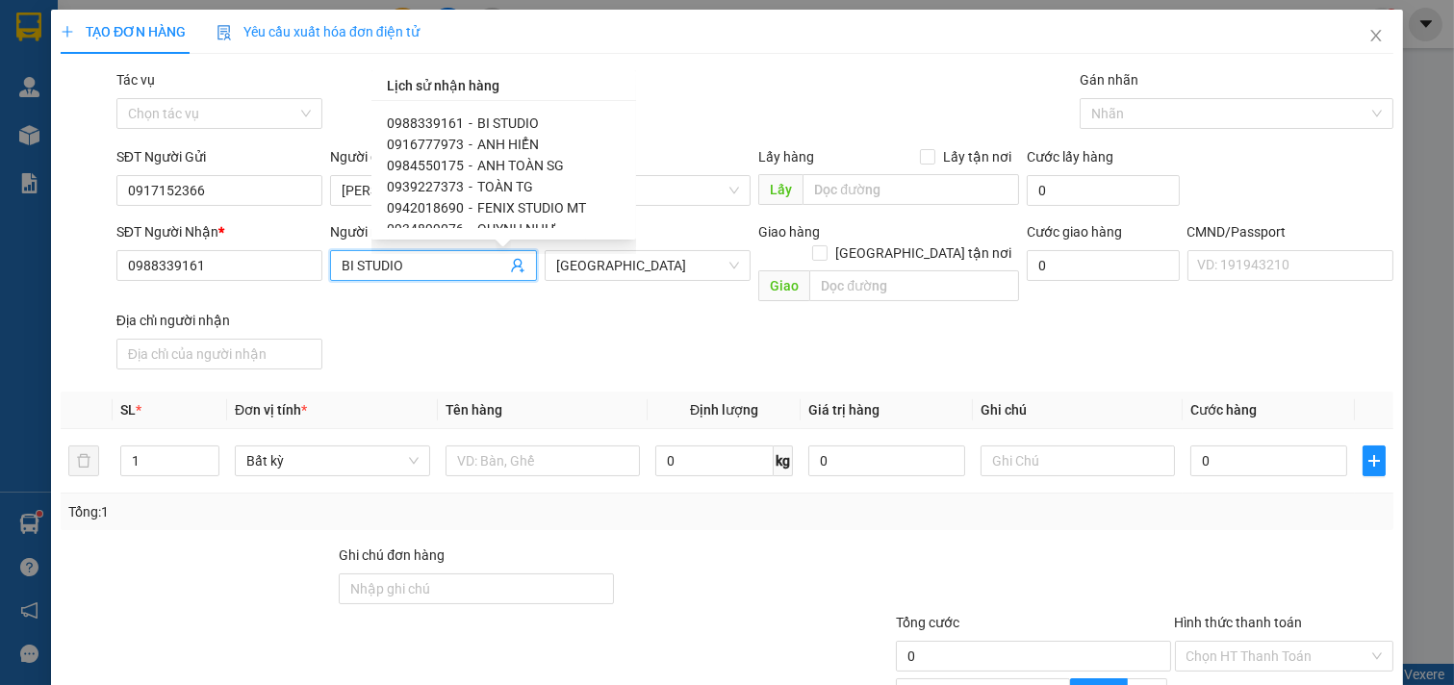
drag, startPoint x: 616, startPoint y: 119, endPoint x: 619, endPoint y: 130, distance: 11.0
click at [619, 130] on div "0988339161 - BI STUDIO 0916777973 - ANH HIỂN 0984550175 - ANH TOÀN SG 093922737…" at bounding box center [504, 170] width 234 height 115
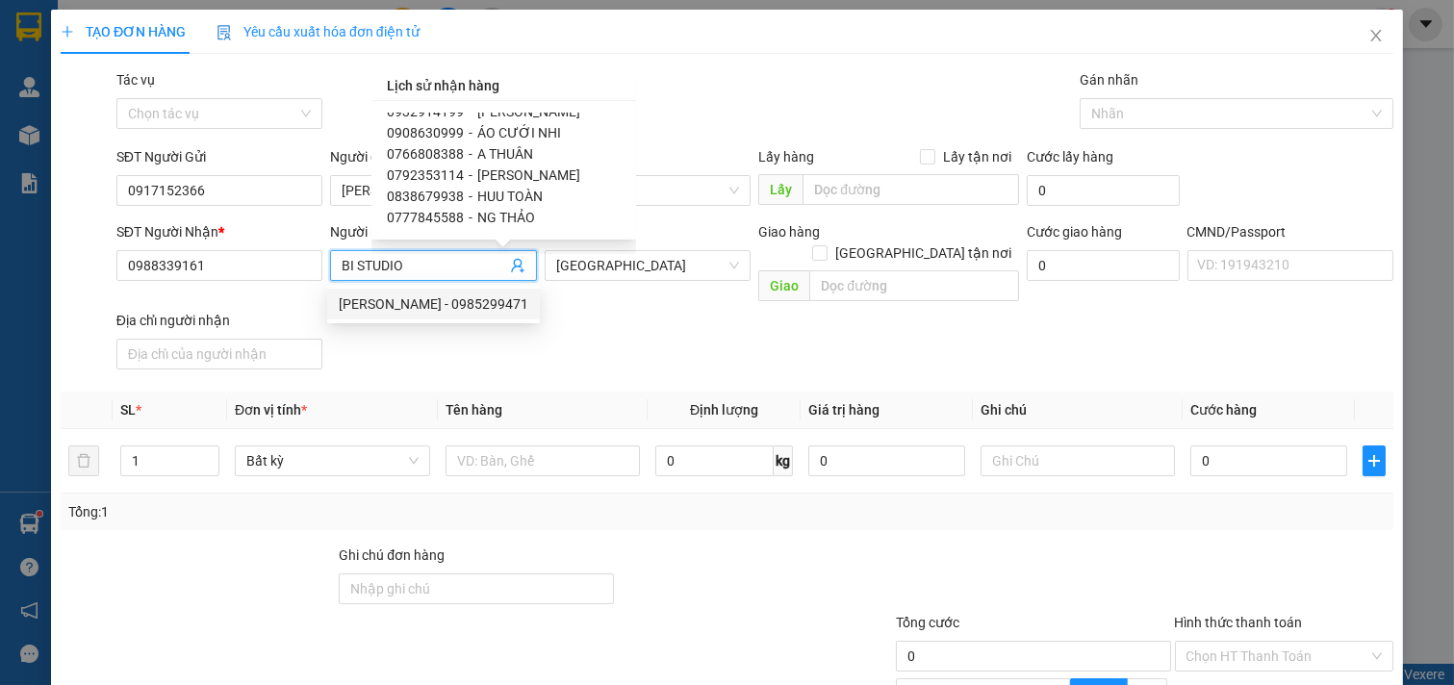
scroll to position [795, 0]
click at [505, 189] on span "ANH KHOA" at bounding box center [510, 196] width 67 height 15
type input "0833888856"
type input "ANH KHOA"
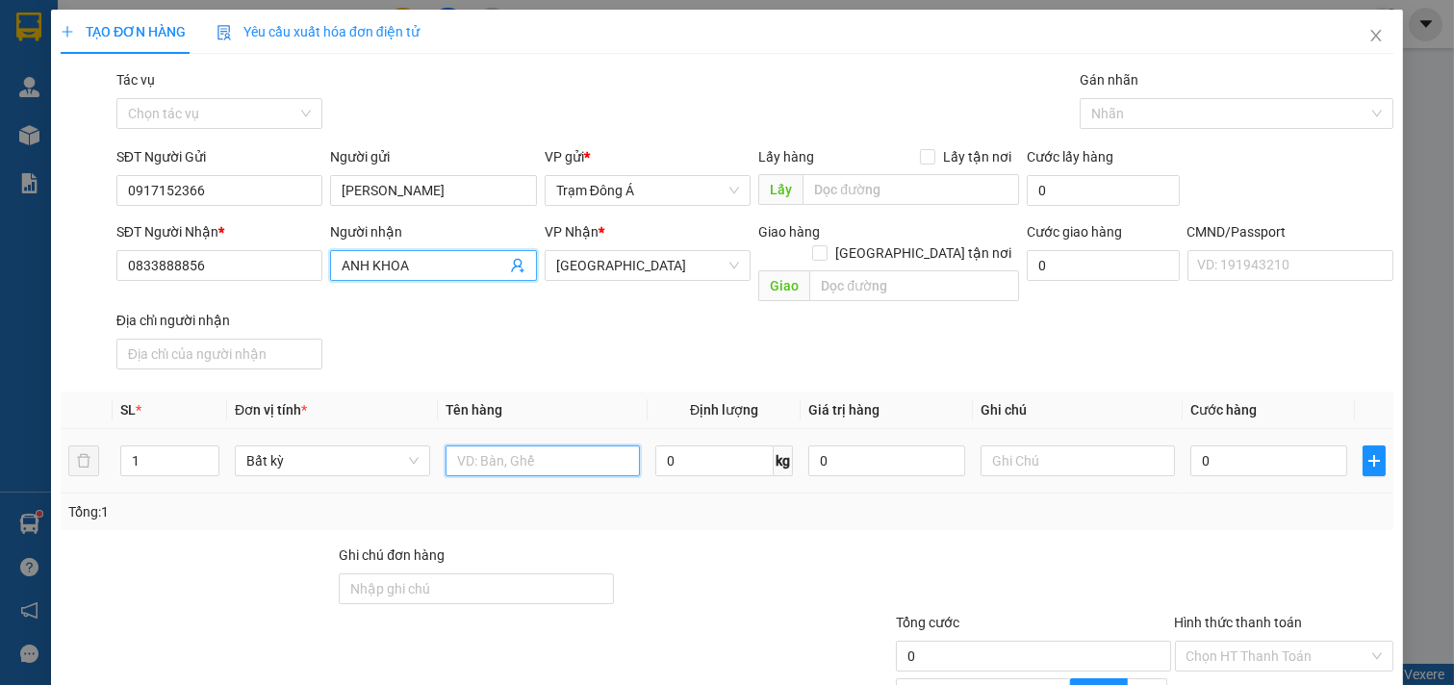
click at [540, 446] on input "text" at bounding box center [543, 461] width 195 height 31
type input "1K HÌNH 13KG"
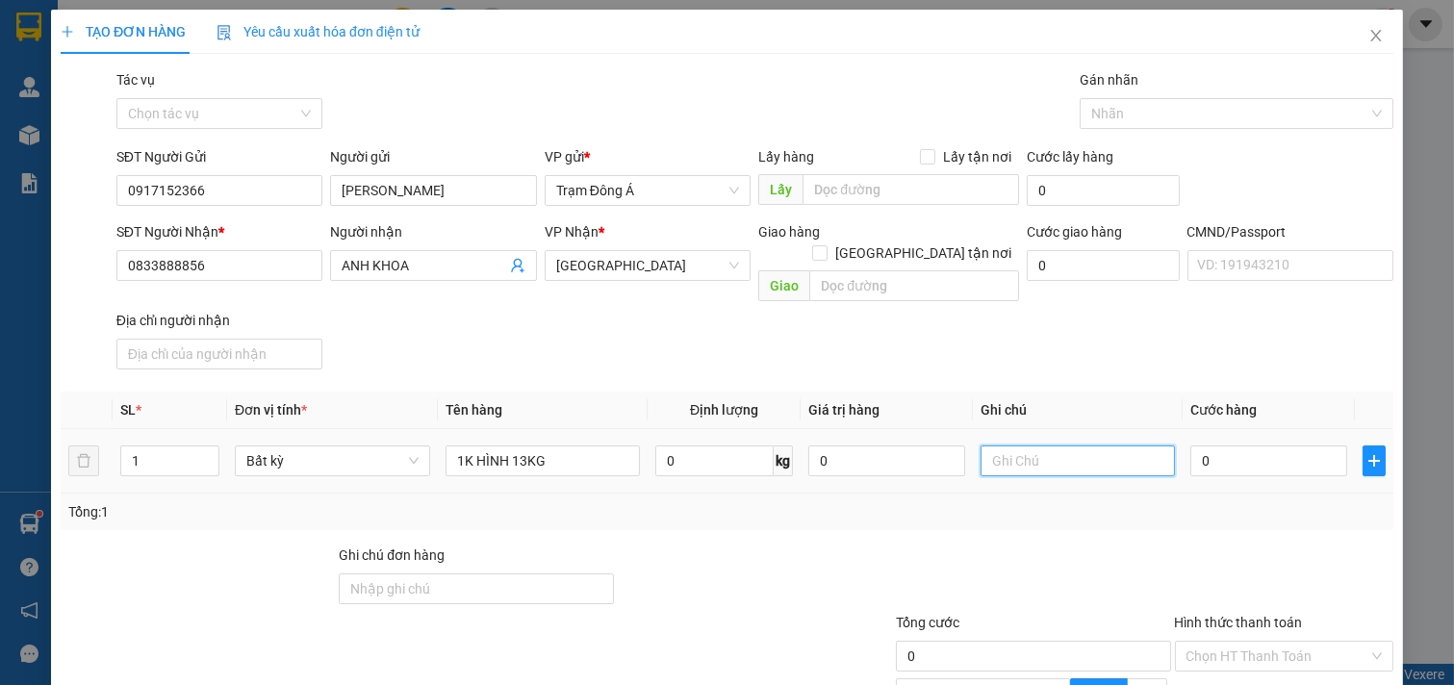
click at [1036, 452] on input "text" at bounding box center [1078, 461] width 195 height 31
type input "HUONG"
type input "3"
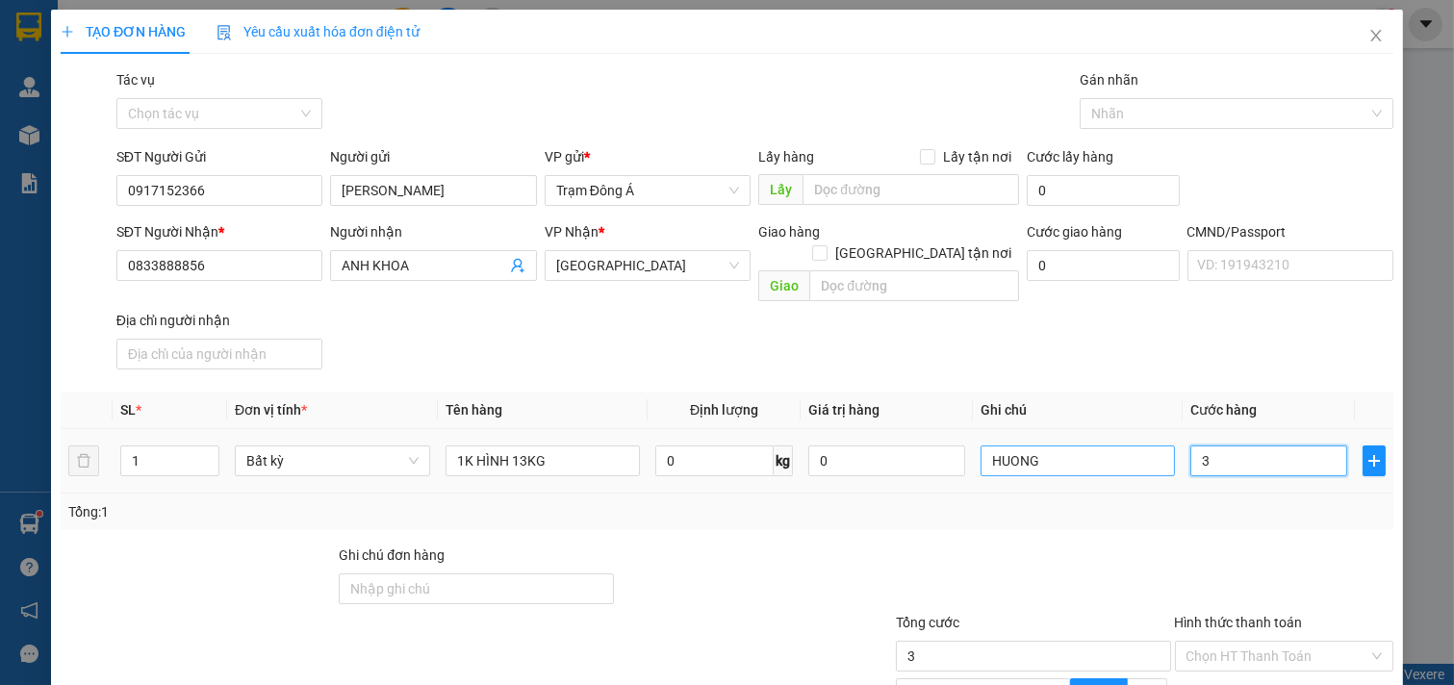
type input "30"
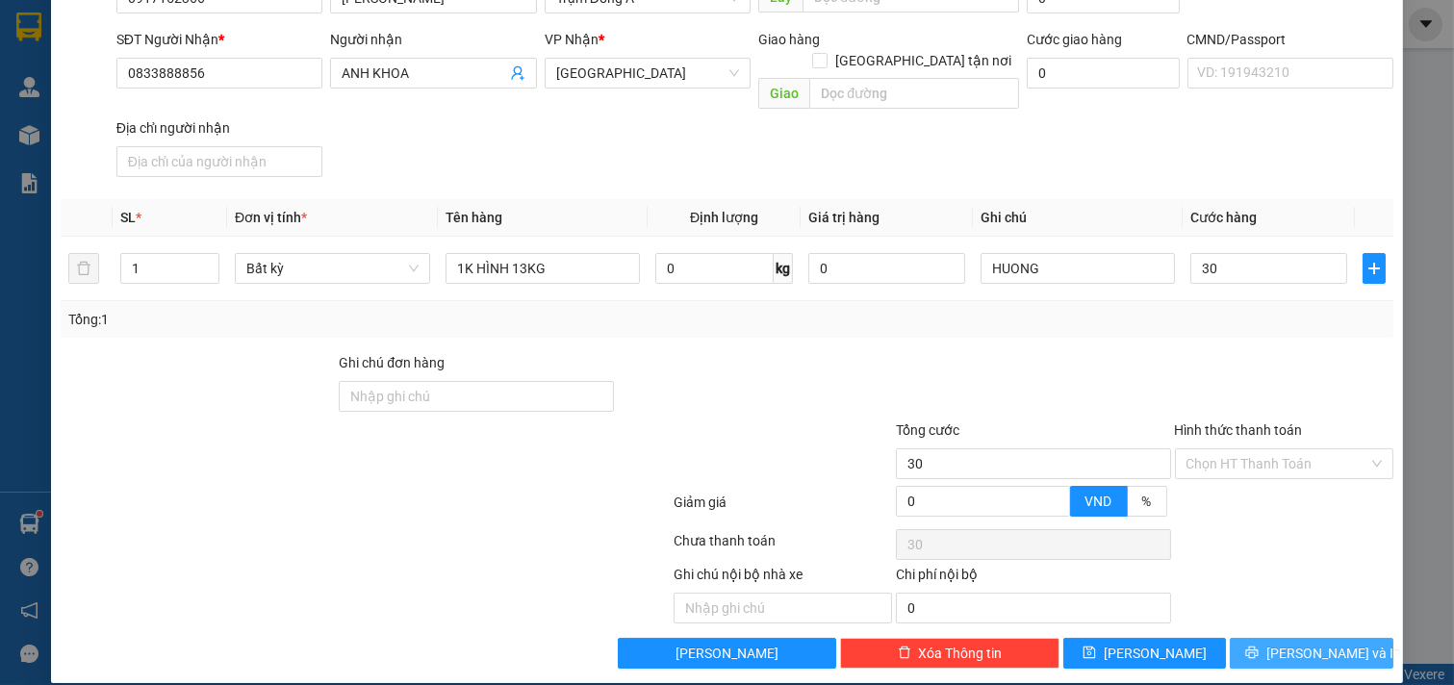
type input "30.000"
click at [1330, 643] on span "[PERSON_NAME] và In" at bounding box center [1334, 653] width 135 height 21
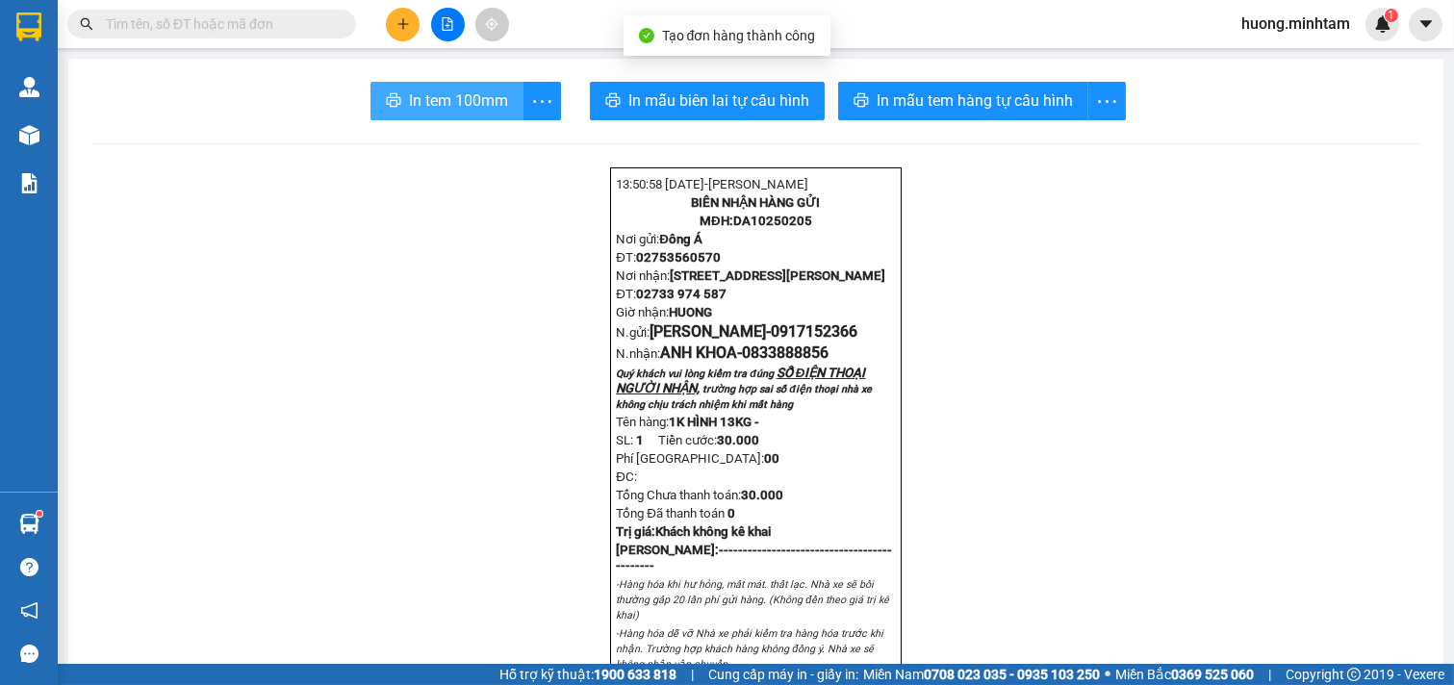
click at [443, 110] on span "In tem 100mm" at bounding box center [458, 101] width 99 height 24
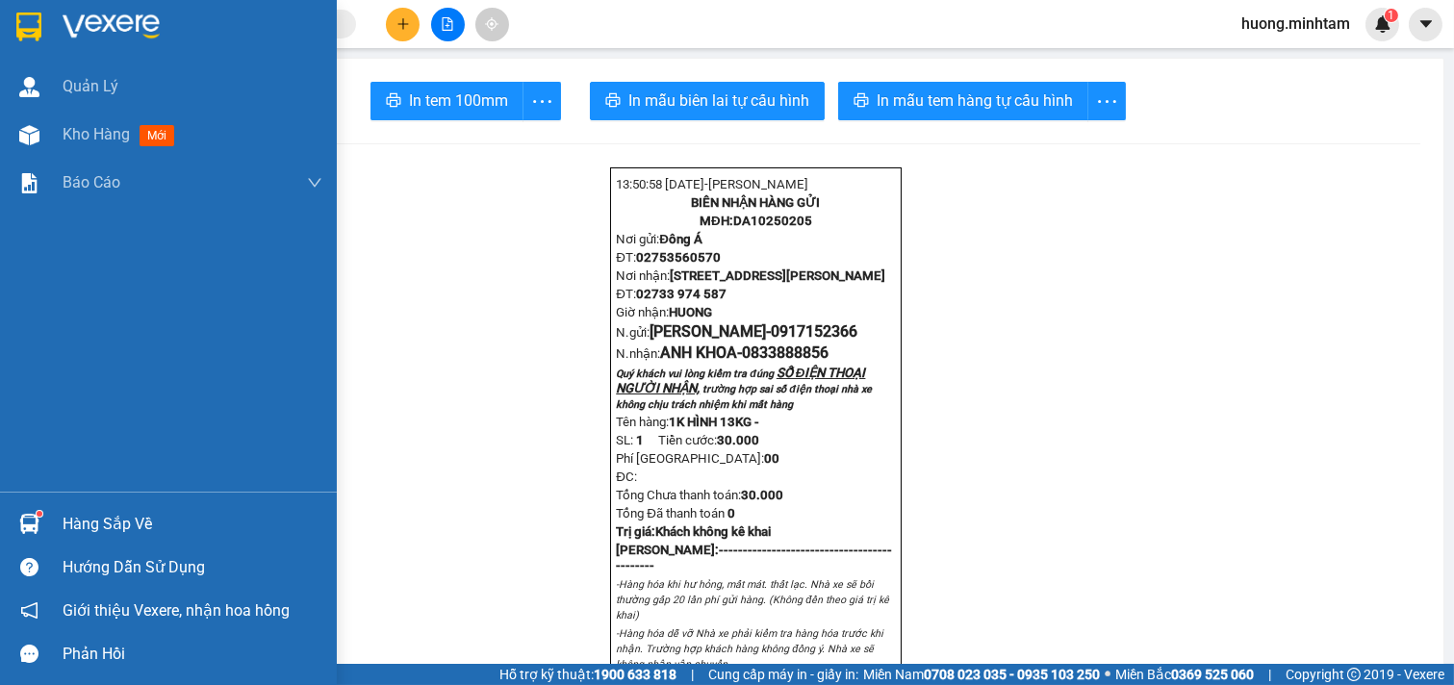
drag, startPoint x: 120, startPoint y: 141, endPoint x: 300, endPoint y: 12, distance: 222.0
click at [128, 142] on span "Kho hàng" at bounding box center [96, 134] width 67 height 18
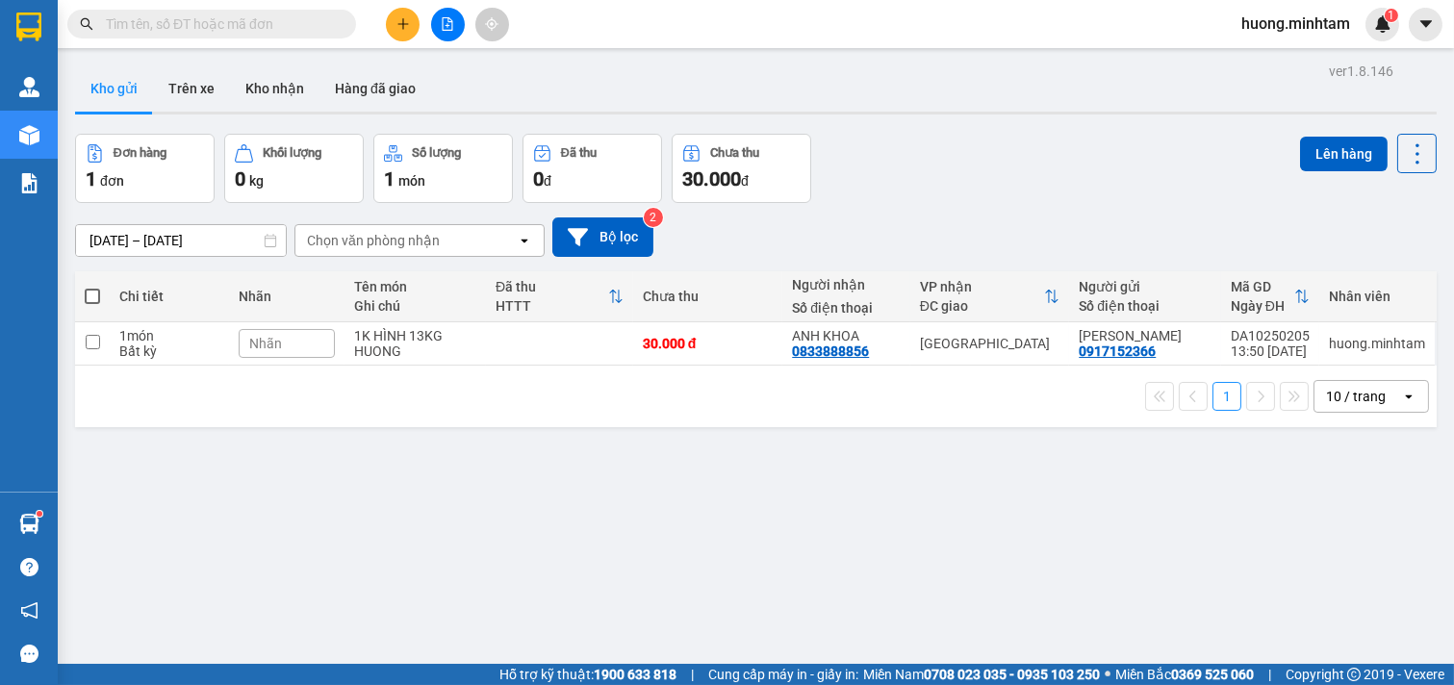
click at [925, 524] on div "ver 1.8.146 Kho gửi Trên xe Kho nhận Hàng đã giao Đơn hàng 1 đơn Khối lượng 0 k…" at bounding box center [755, 400] width 1377 height 685
click at [90, 346] on input "checkbox" at bounding box center [93, 342] width 14 height 14
checkbox input "true"
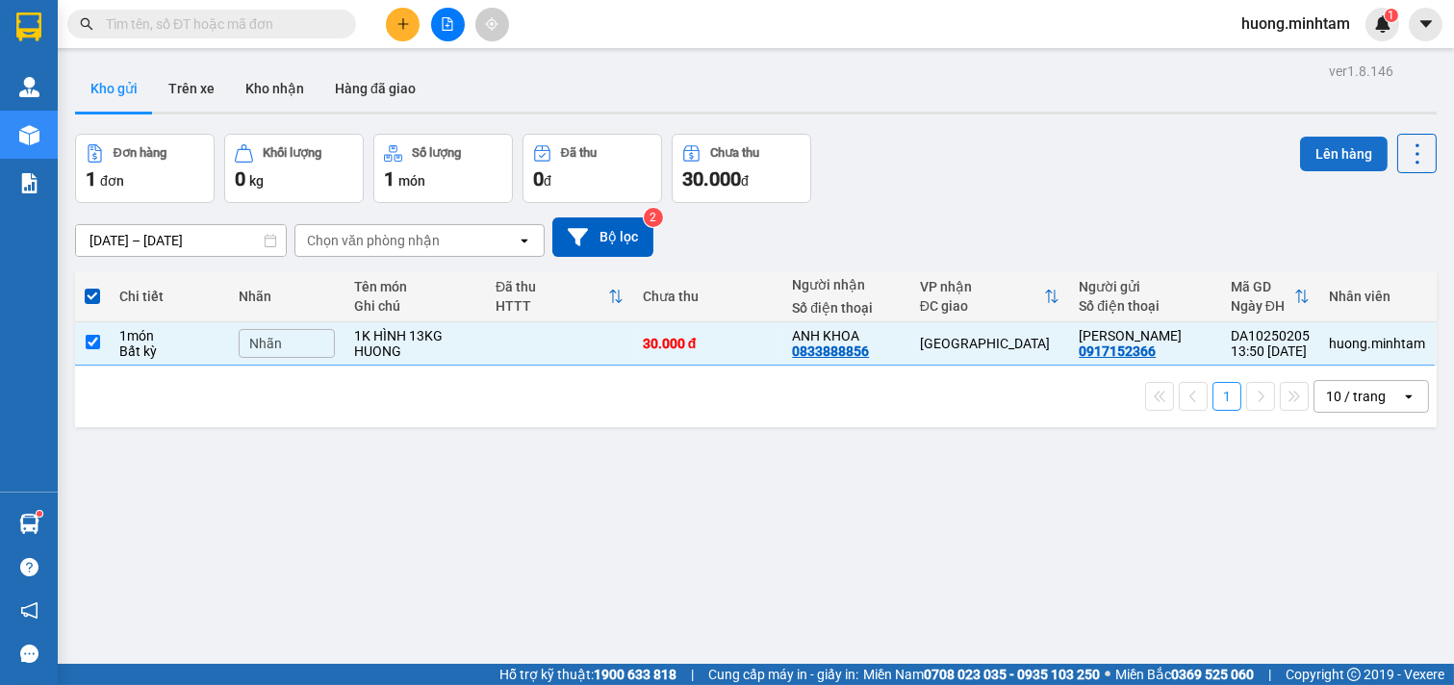
click at [1320, 146] on button "Lên hàng" at bounding box center [1344, 154] width 88 height 35
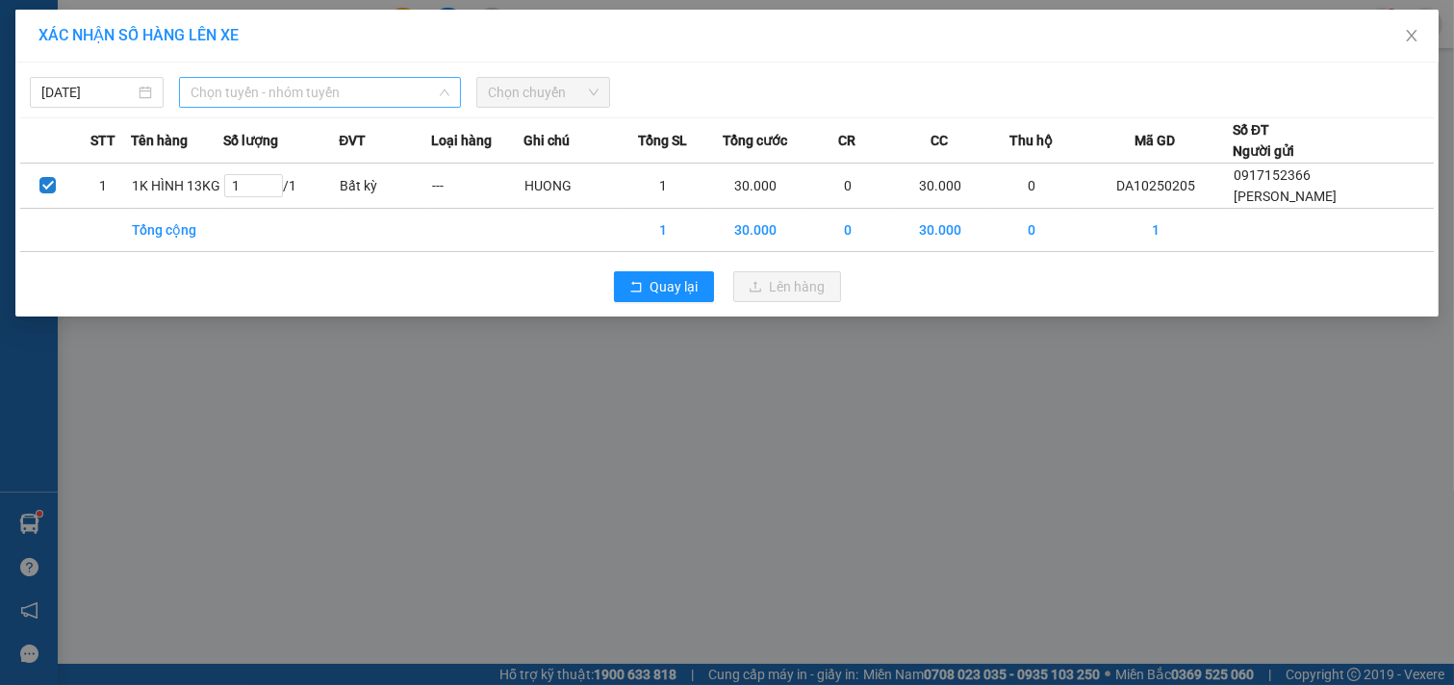
click at [407, 90] on span "Chọn tuyến - nhóm tuyến" at bounding box center [320, 92] width 259 height 29
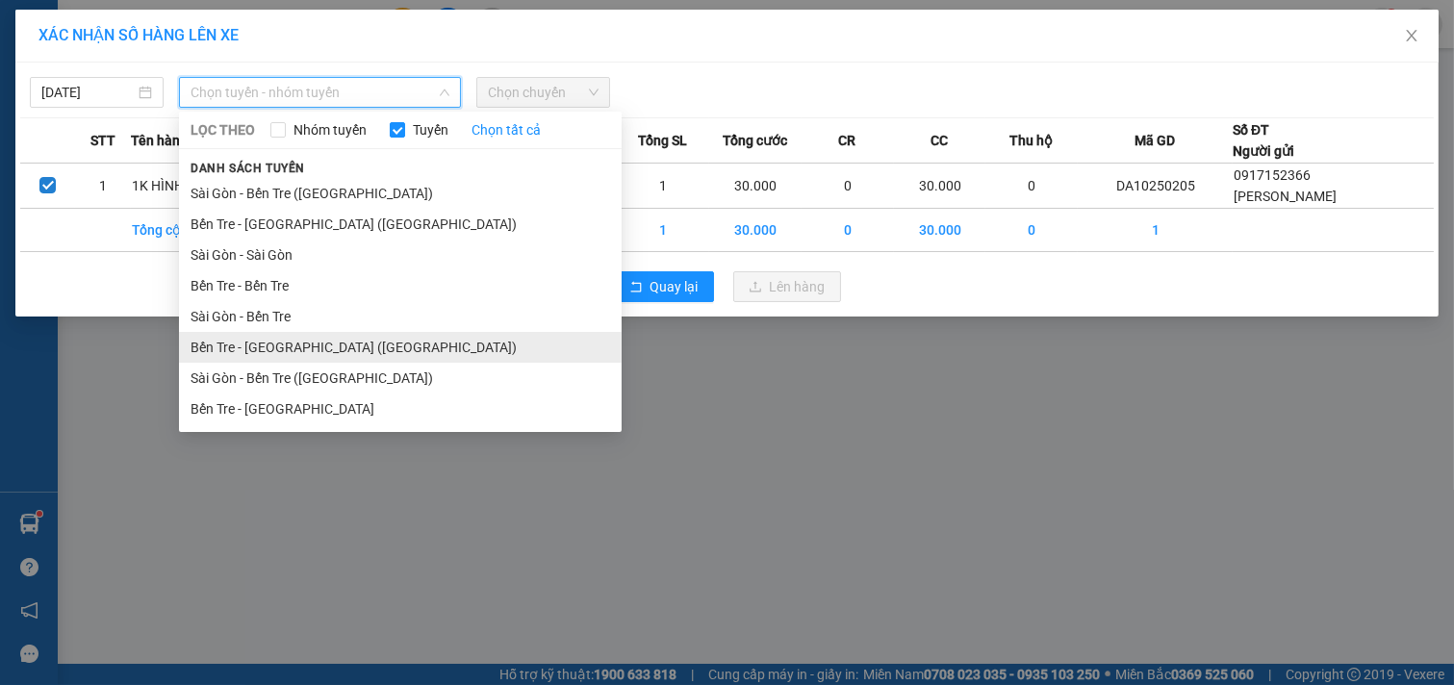
click at [289, 348] on li "Bến Tre - [GEOGRAPHIC_DATA] ([GEOGRAPHIC_DATA])" at bounding box center [400, 347] width 443 height 31
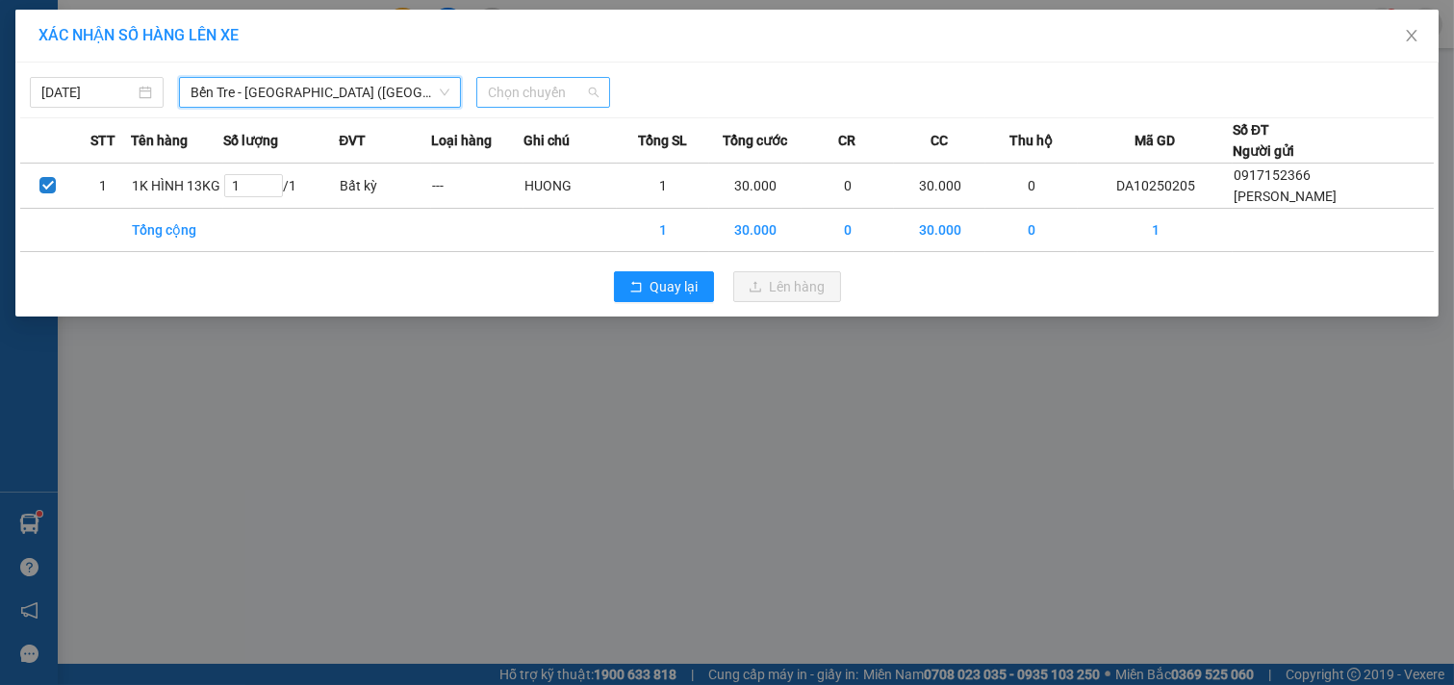
click at [582, 90] on span "Chọn chuyến" at bounding box center [543, 92] width 111 height 29
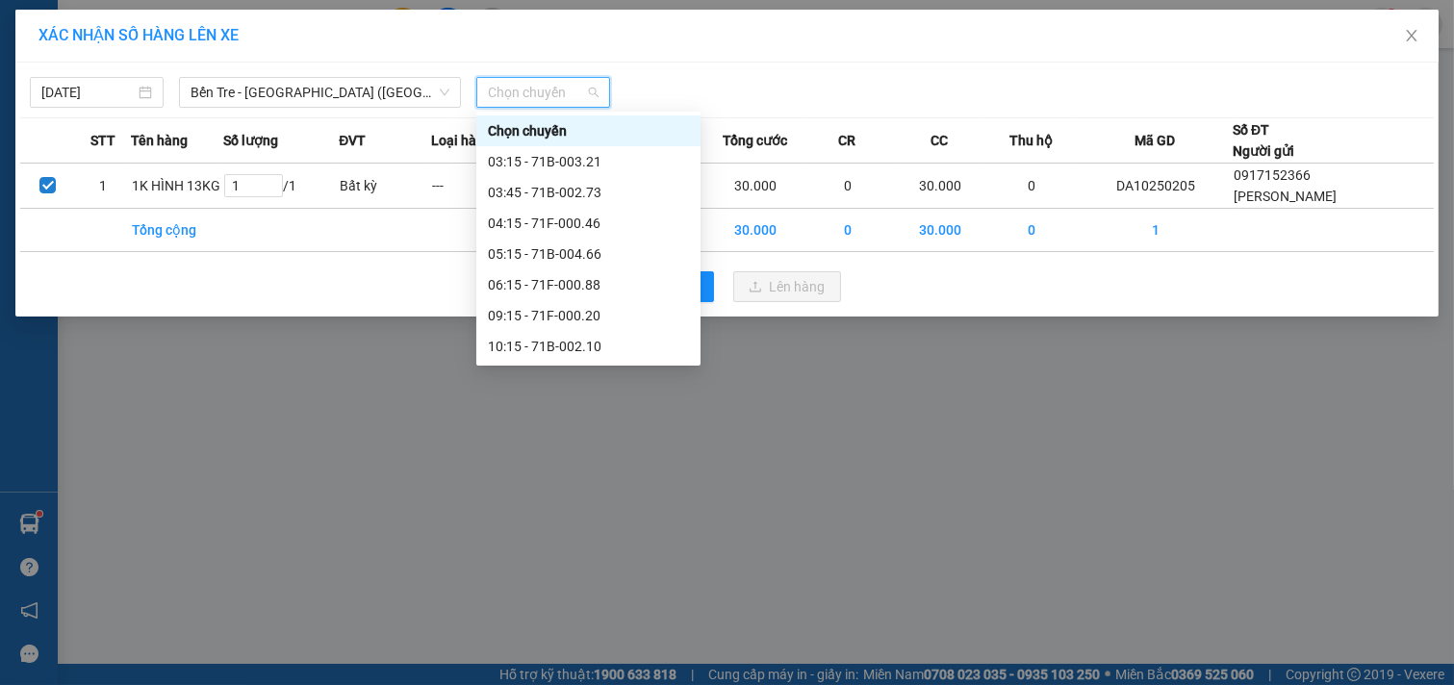
scroll to position [185, 0]
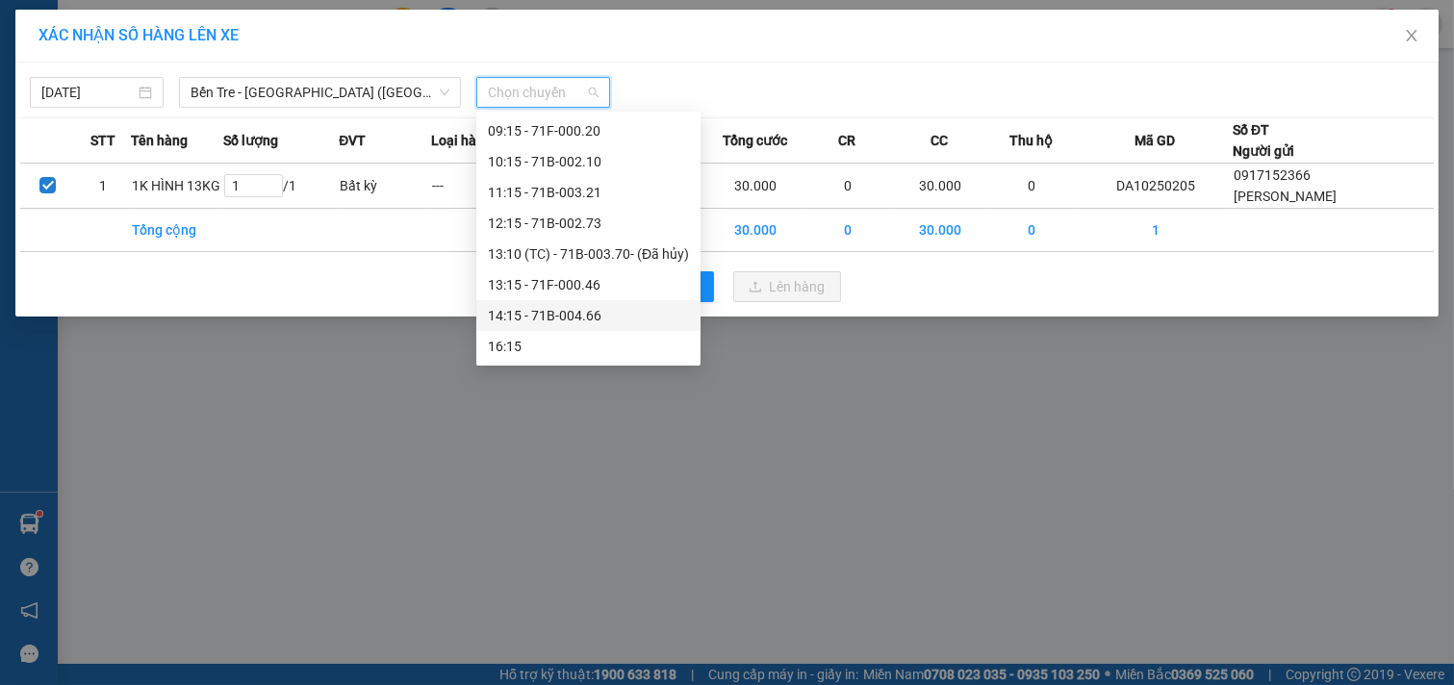
click at [547, 316] on div "14:15 - 71B-004.66" at bounding box center [588, 315] width 201 height 21
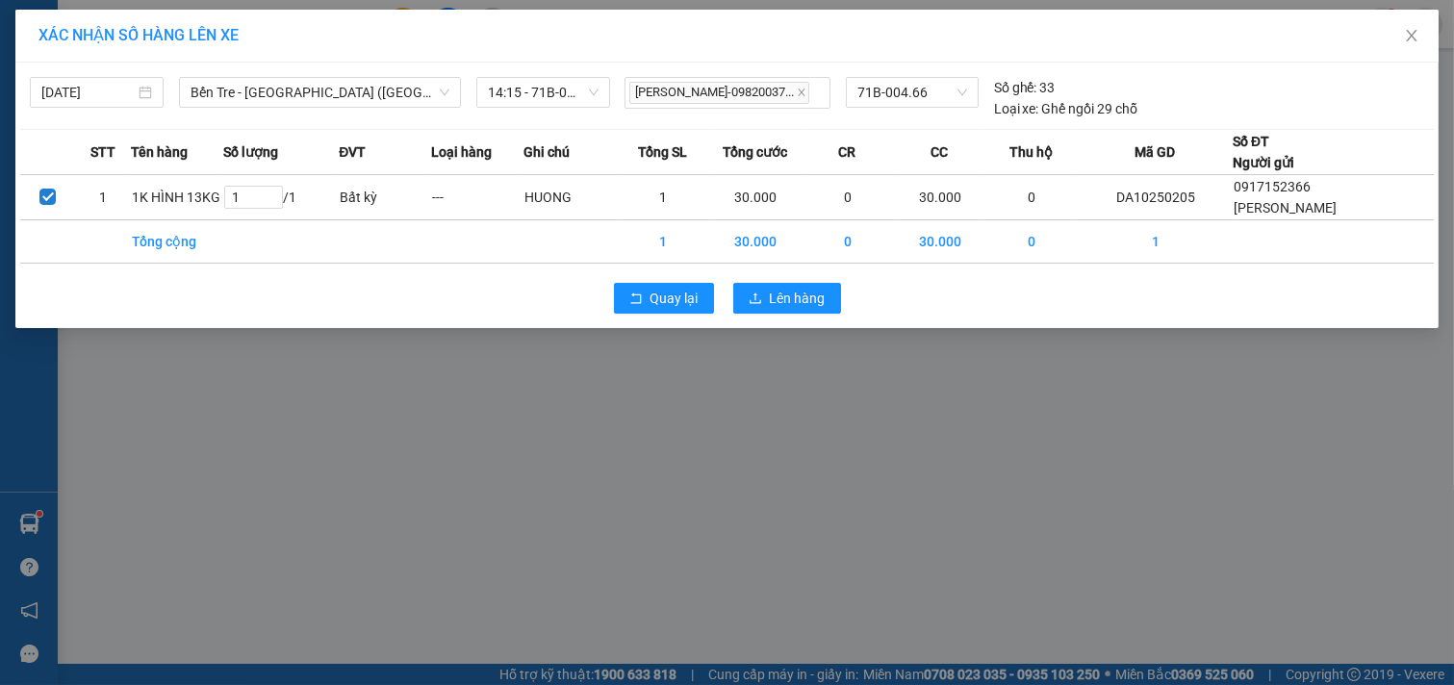
click at [473, 476] on div "XÁC NHẬN SỐ HÀNG LÊN XE [DATE] Bến Tre - [GEOGRAPHIC_DATA] ([GEOGRAPHIC_DATA]) …" at bounding box center [727, 342] width 1454 height 685
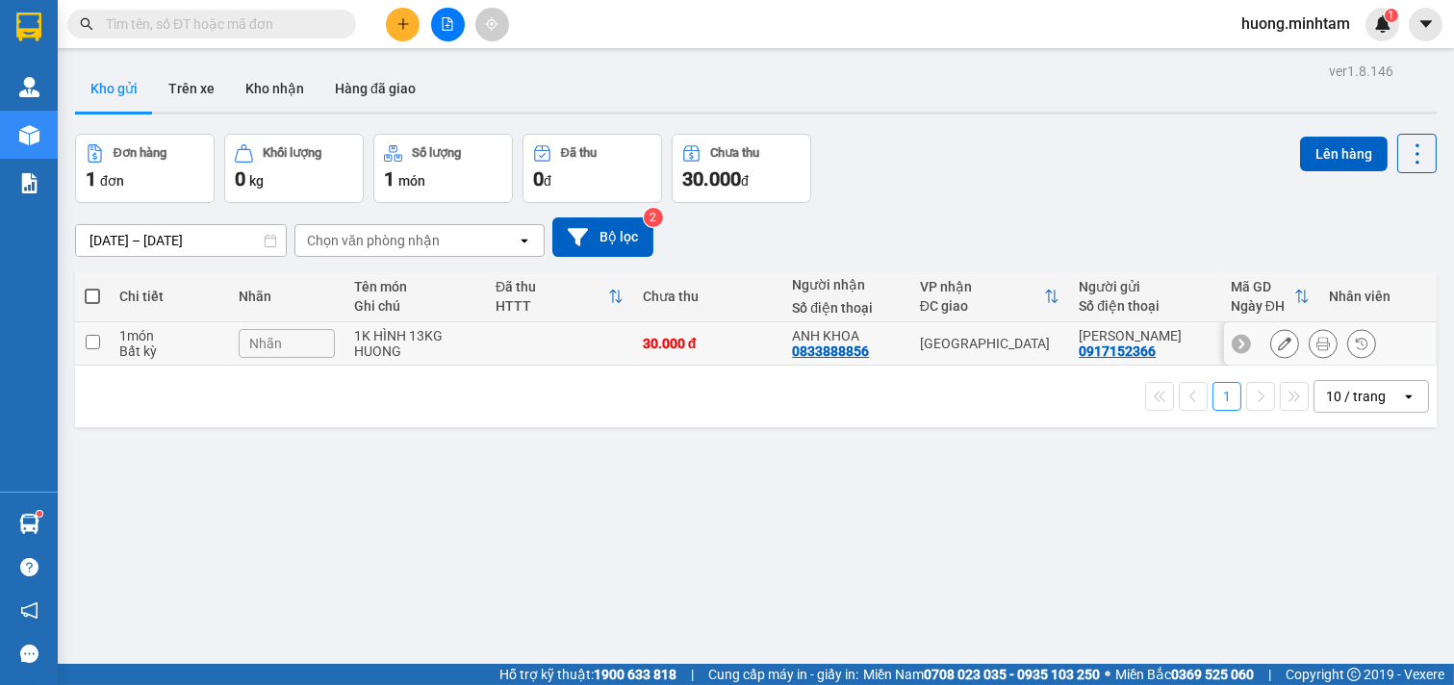
click at [97, 344] on input "checkbox" at bounding box center [93, 342] width 14 height 14
checkbox input "true"
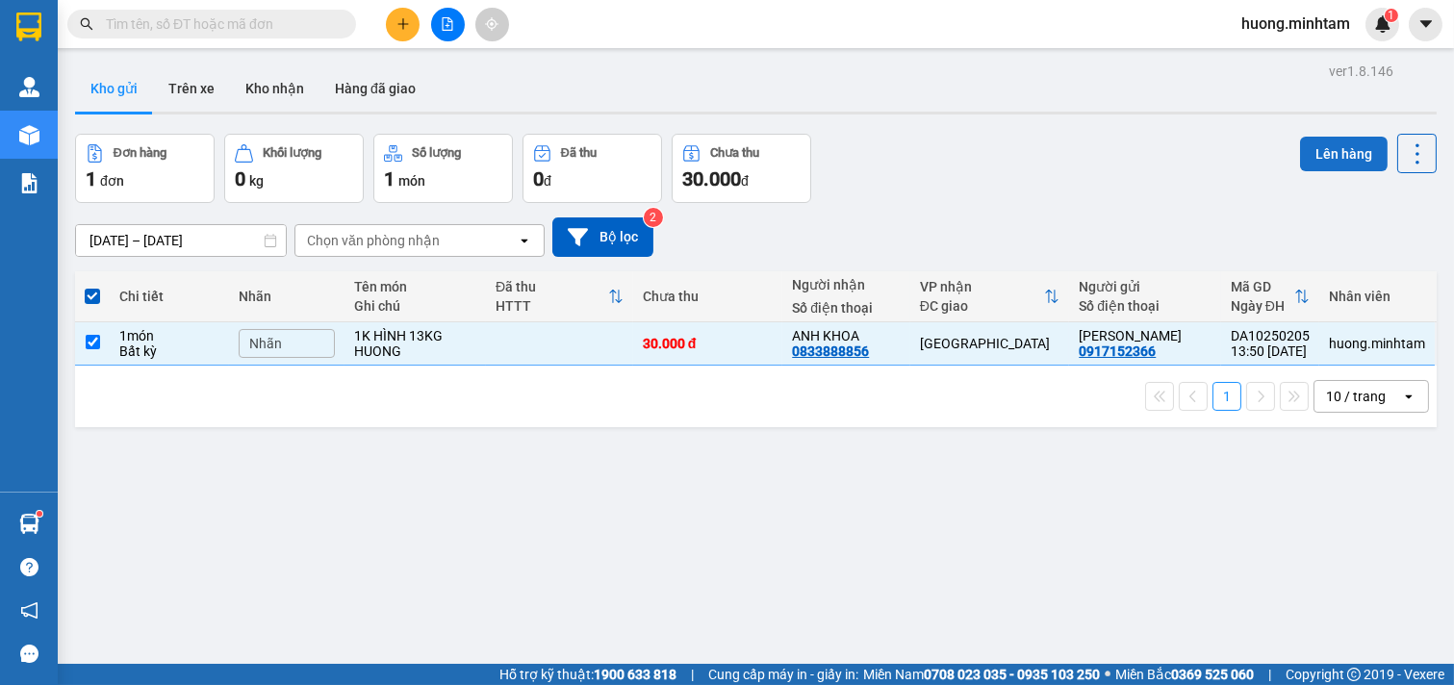
click at [1339, 157] on button "Lên hàng" at bounding box center [1344, 154] width 88 height 35
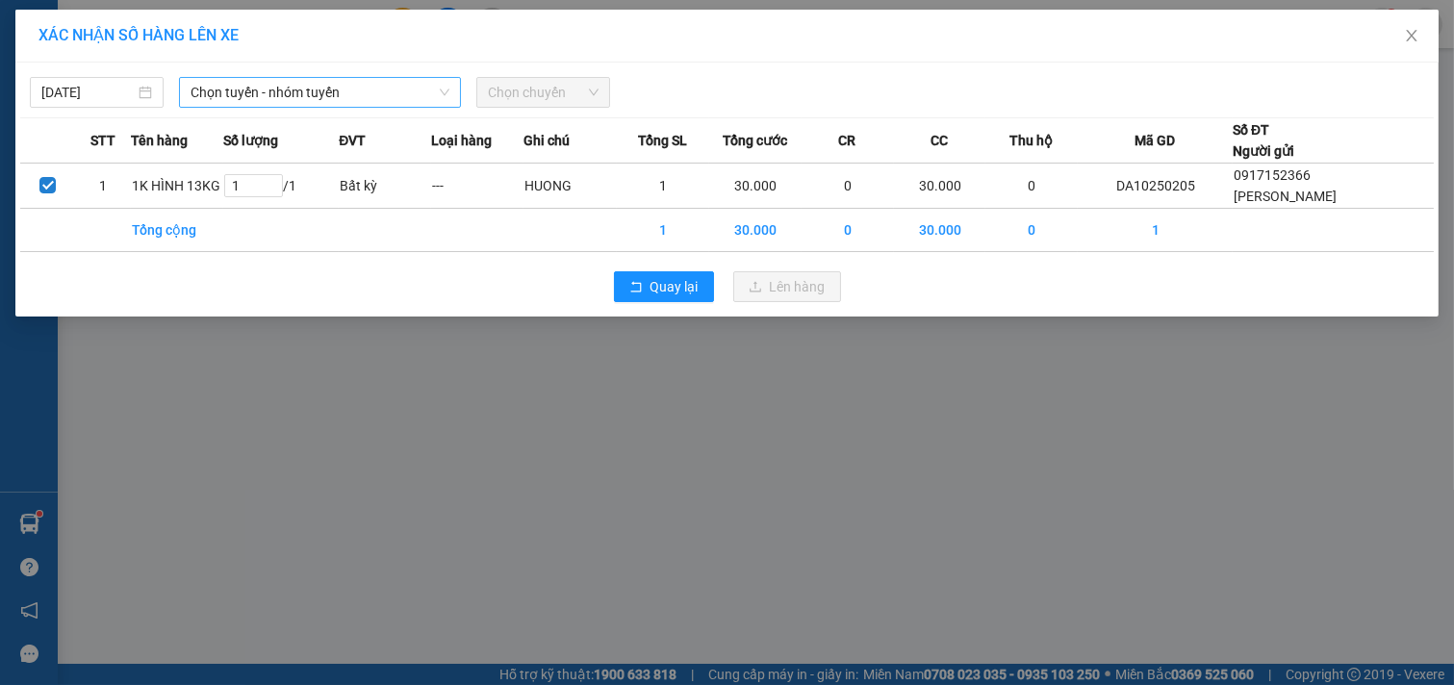
click at [428, 83] on span "Chọn tuyến - nhóm tuyến" at bounding box center [320, 92] width 259 height 29
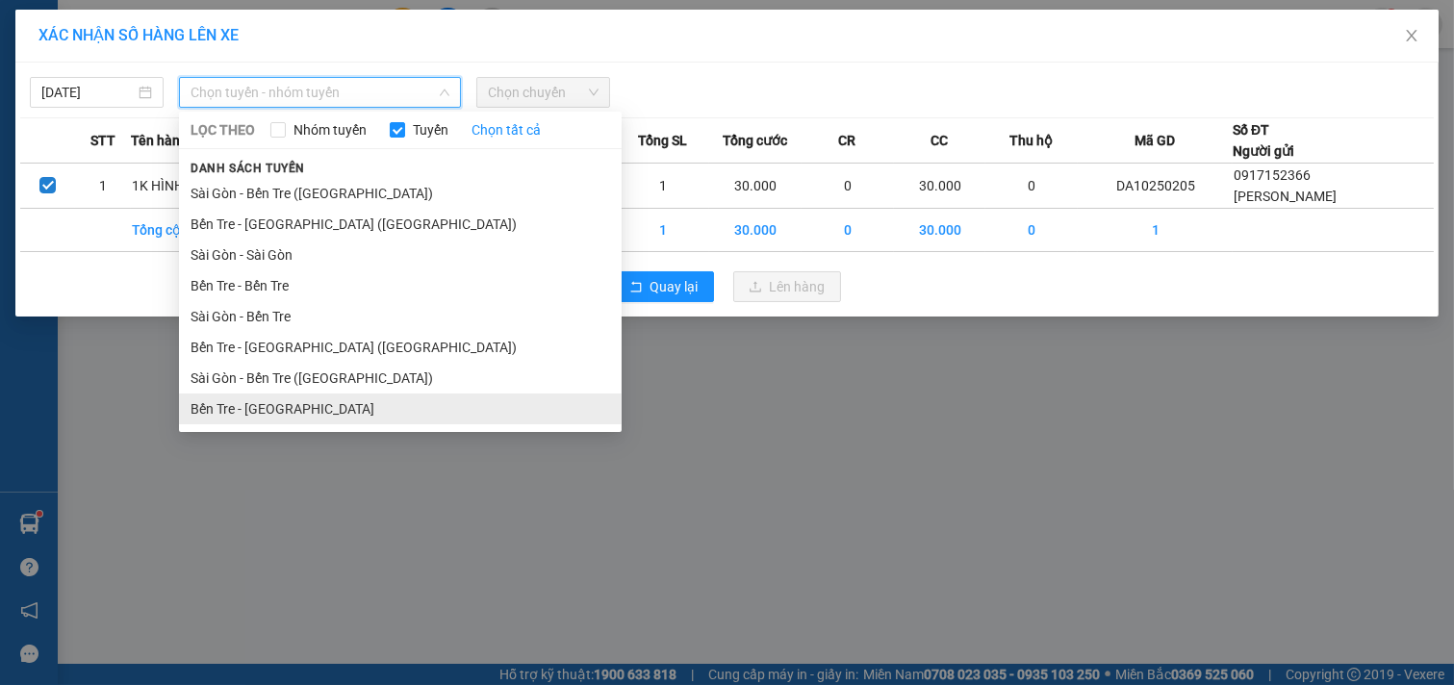
click at [279, 415] on li "Bến Tre - [GEOGRAPHIC_DATA]" at bounding box center [400, 409] width 443 height 31
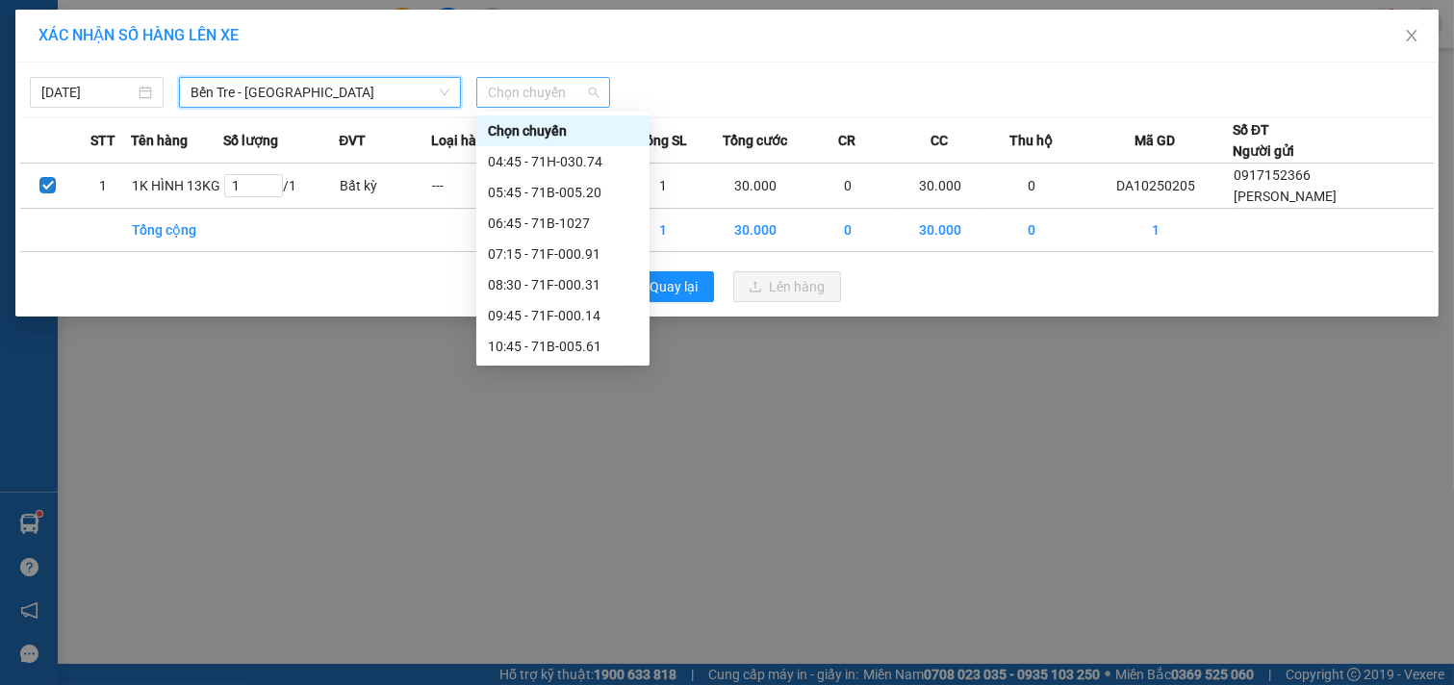
click at [573, 93] on span "Chọn chuyến" at bounding box center [543, 92] width 111 height 29
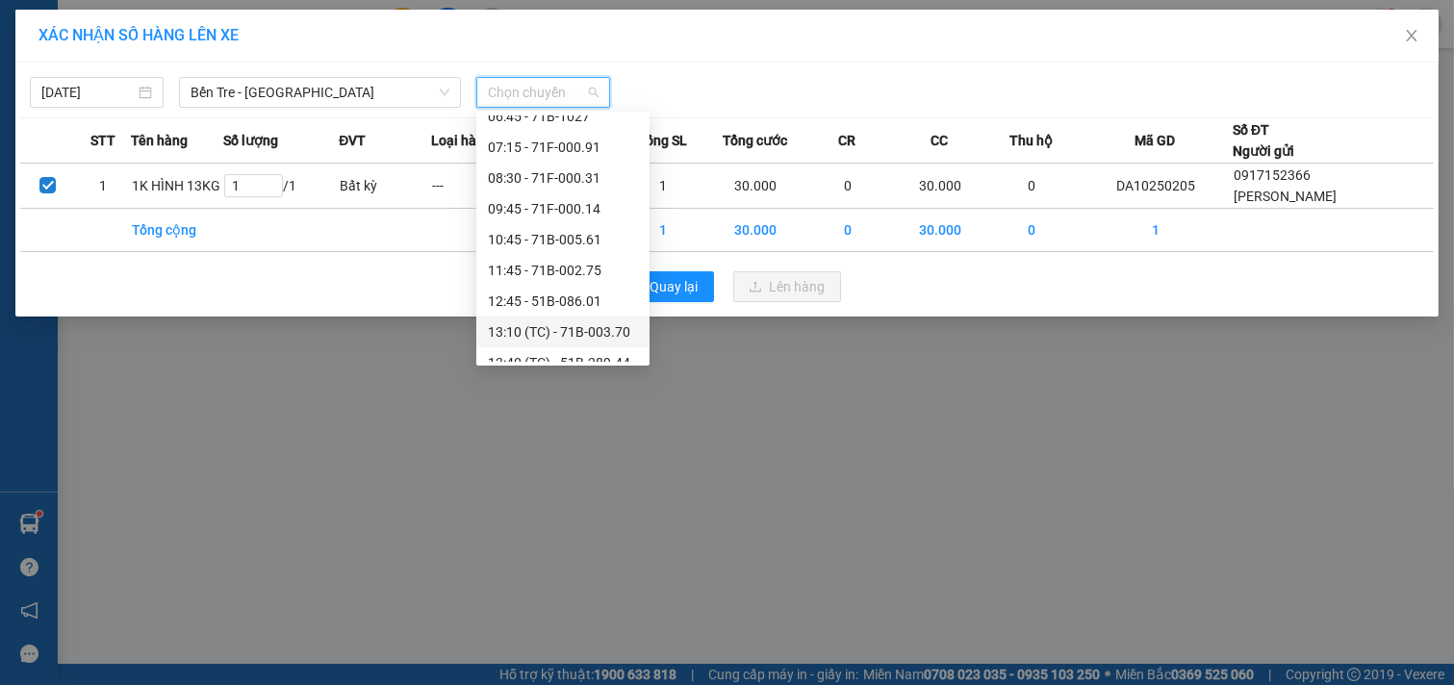
scroll to position [214, 0]
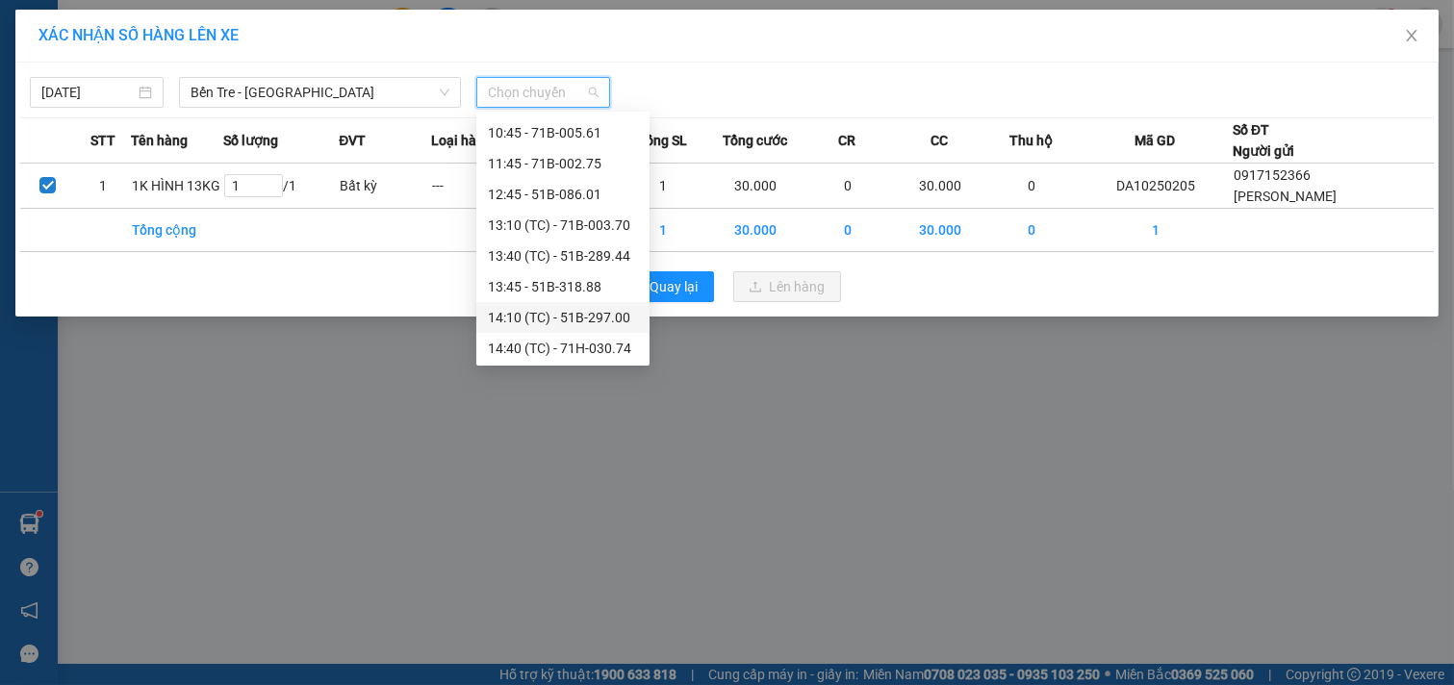
click at [579, 319] on div "14:10 (TC) - 51B-297.00" at bounding box center [563, 317] width 150 height 21
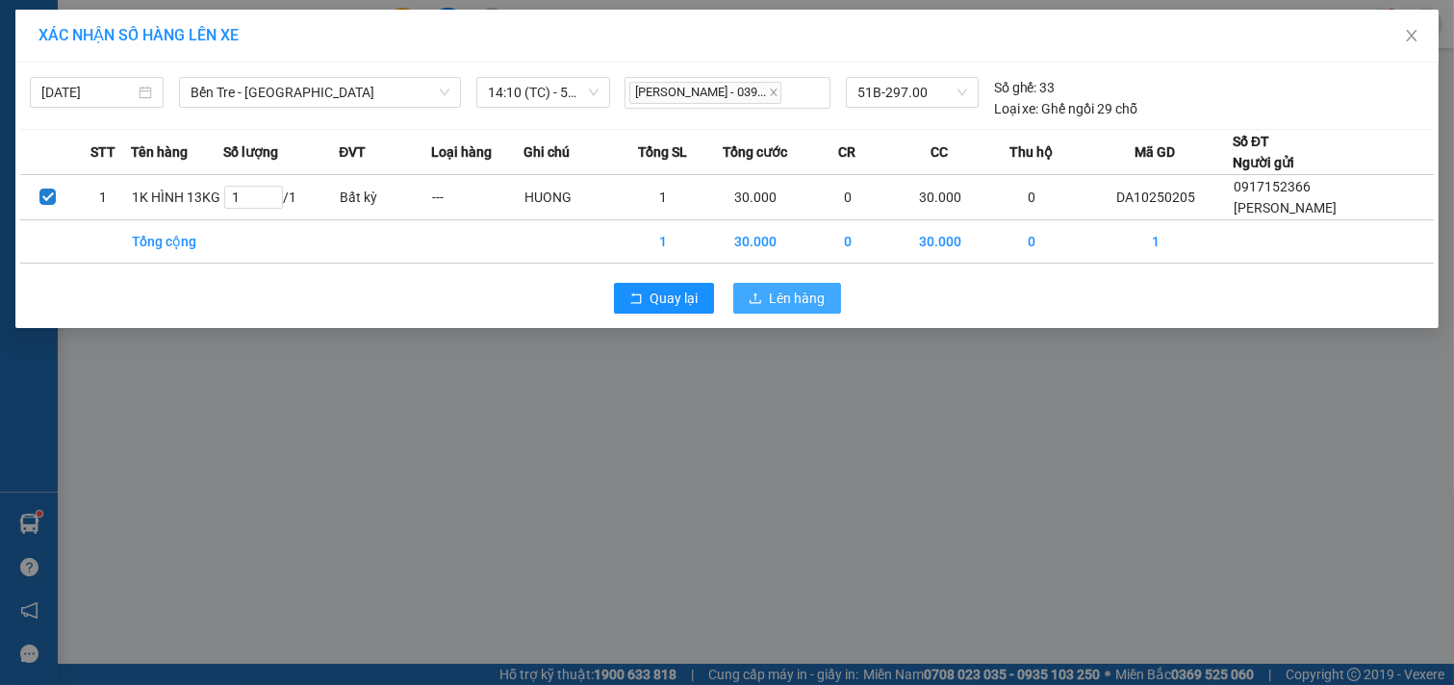
click at [782, 298] on span "Lên hàng" at bounding box center [798, 298] width 56 height 21
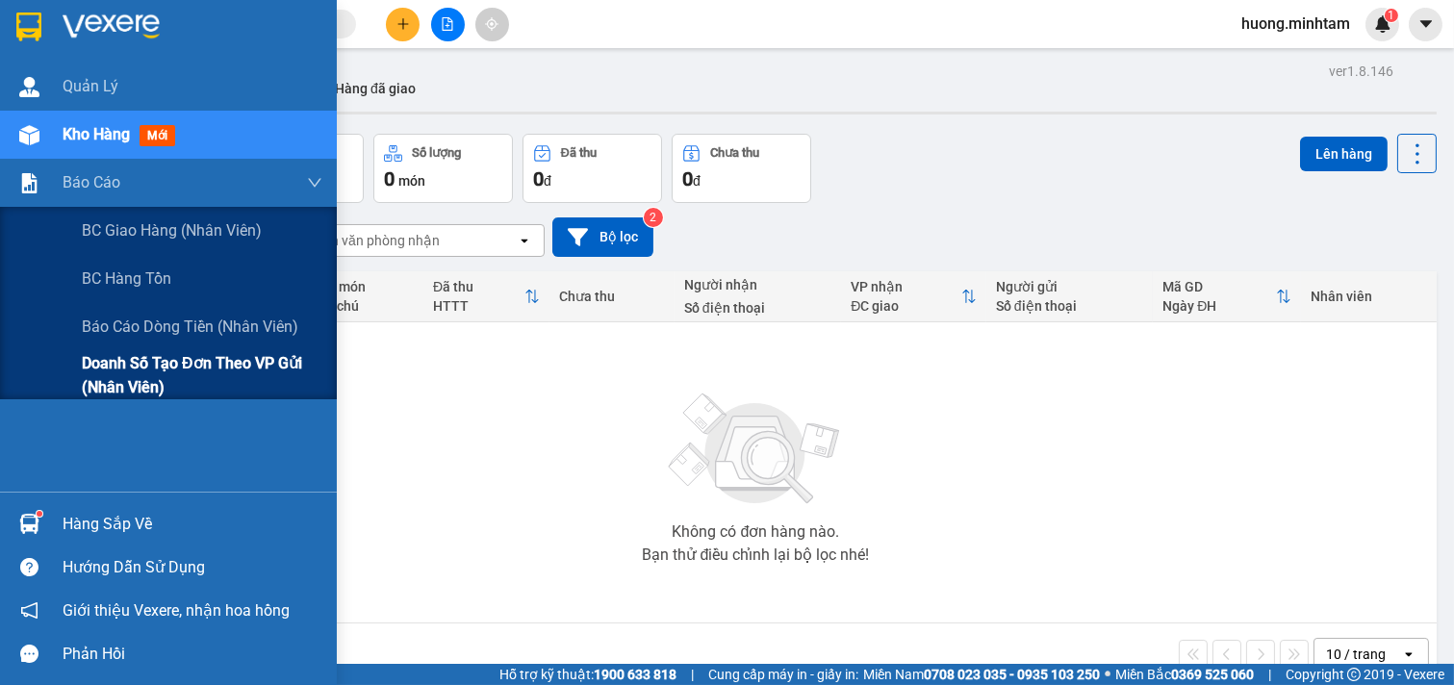
click at [236, 361] on span "Doanh số tạo đơn theo VP gửi (nhân viên)" at bounding box center [202, 375] width 241 height 48
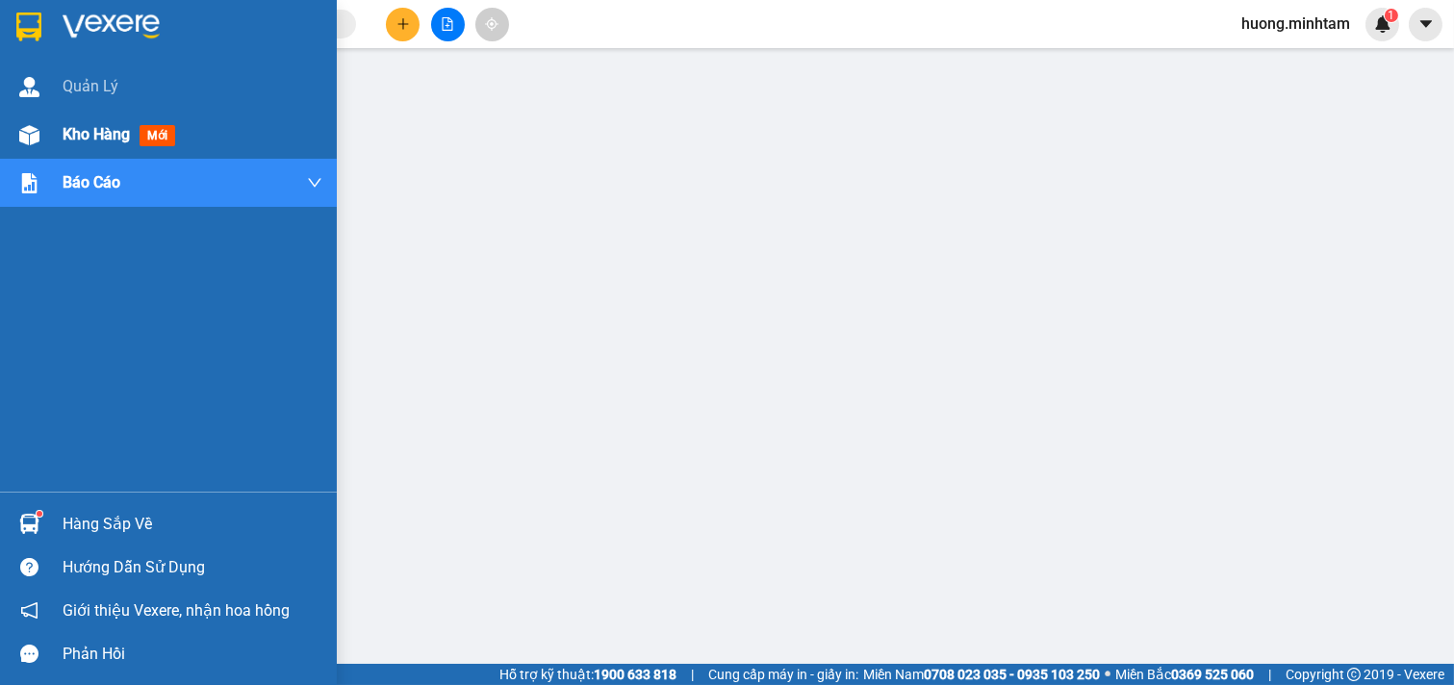
click at [112, 130] on span "Kho hàng" at bounding box center [96, 134] width 67 height 18
